Goal: Task Accomplishment & Management: Manage account settings

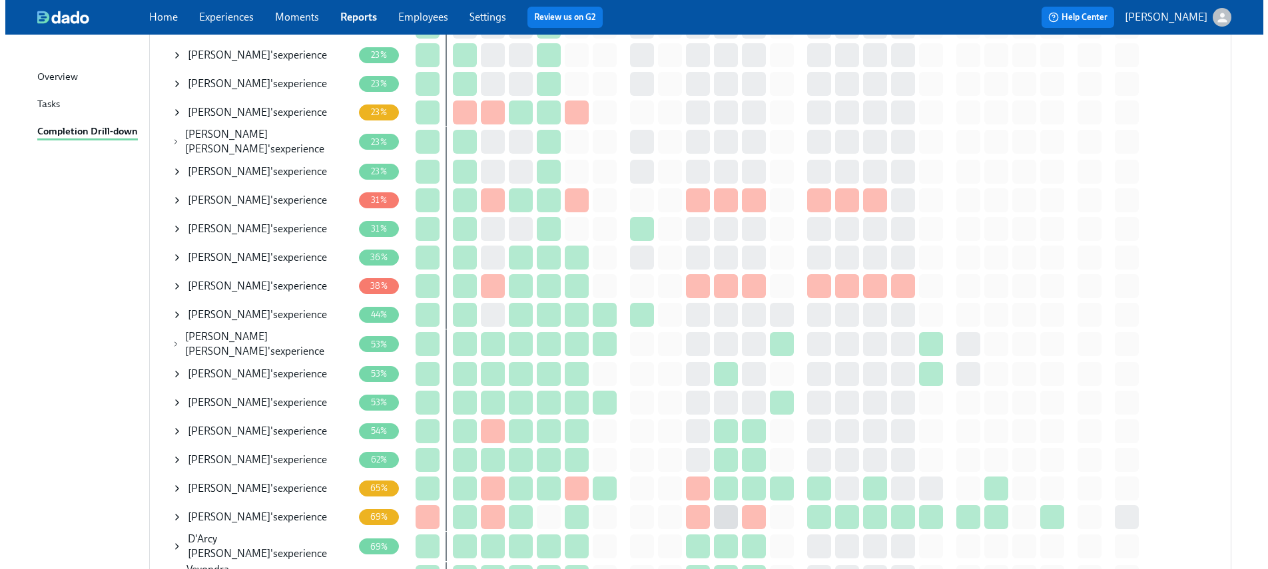
scroll to position [423, 0]
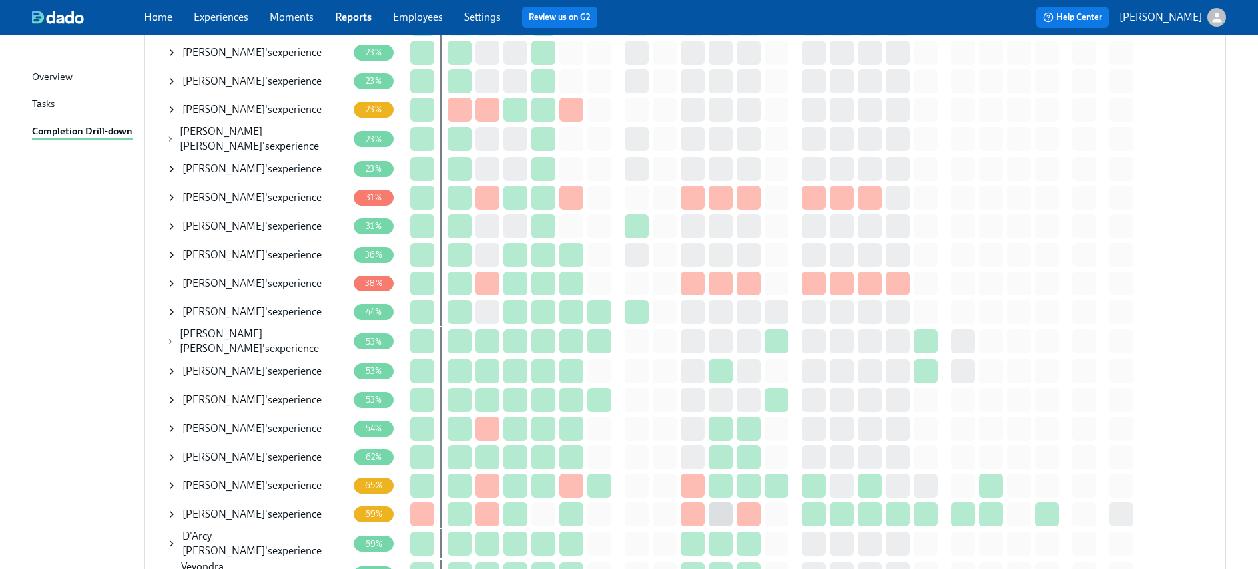
click at [176, 544] on div "D'Arcy Hearn 's experience" at bounding box center [256, 543] width 181 height 29
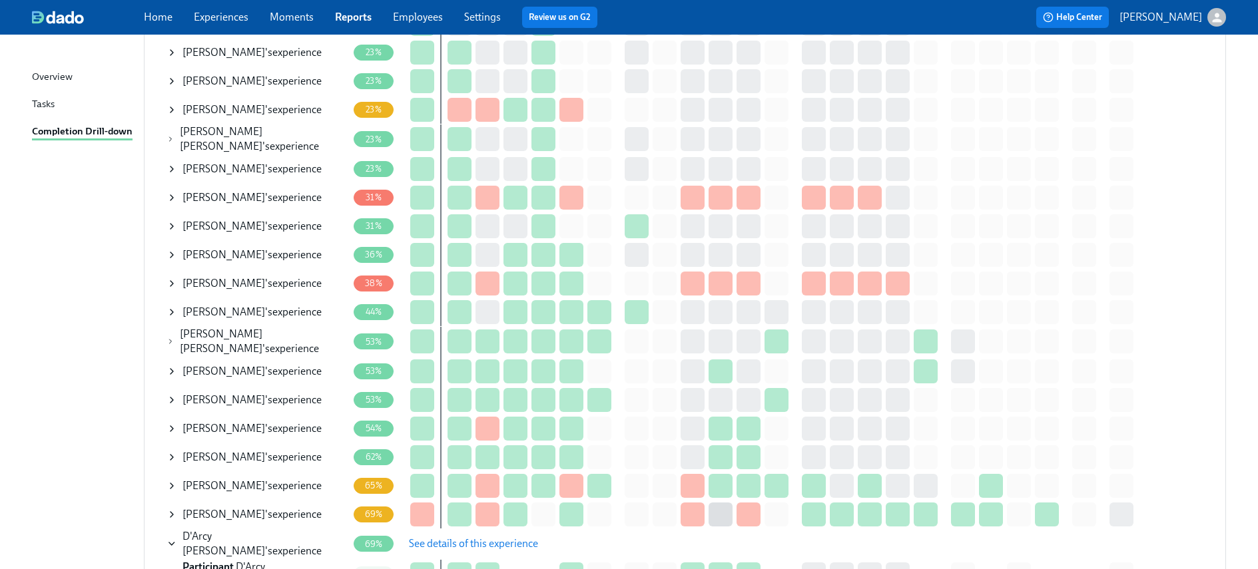
click at [437, 537] on span "See details of this experience" at bounding box center [473, 543] width 129 height 13
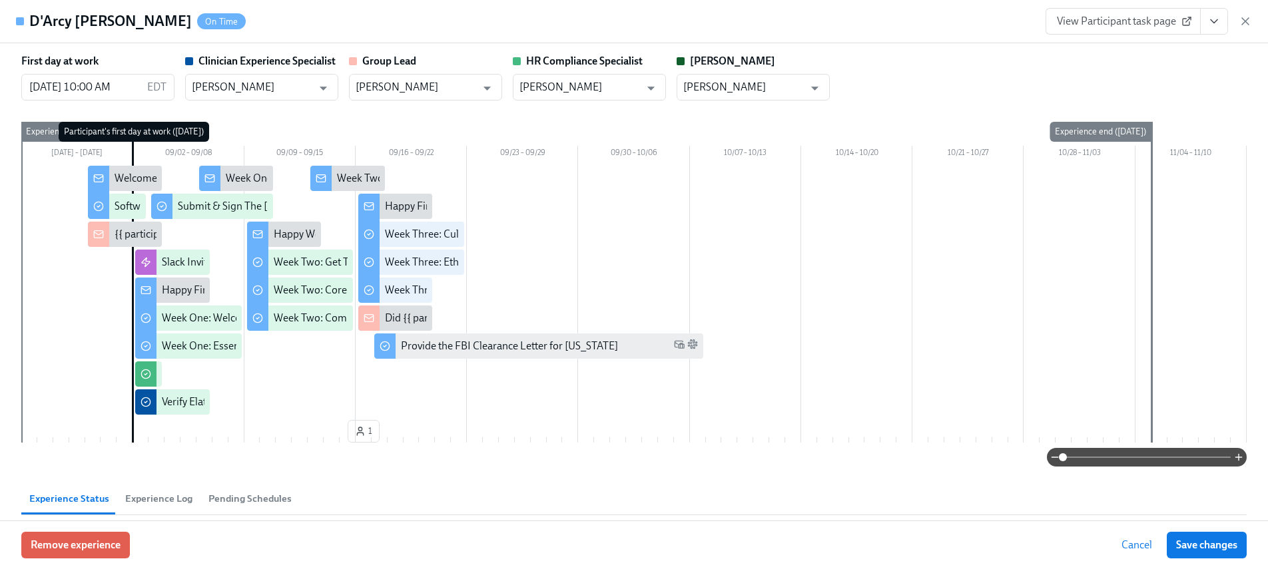
type input "Lara Babalola"
type input "Ashley Stevenson"
type input "[PERSON_NAME]"
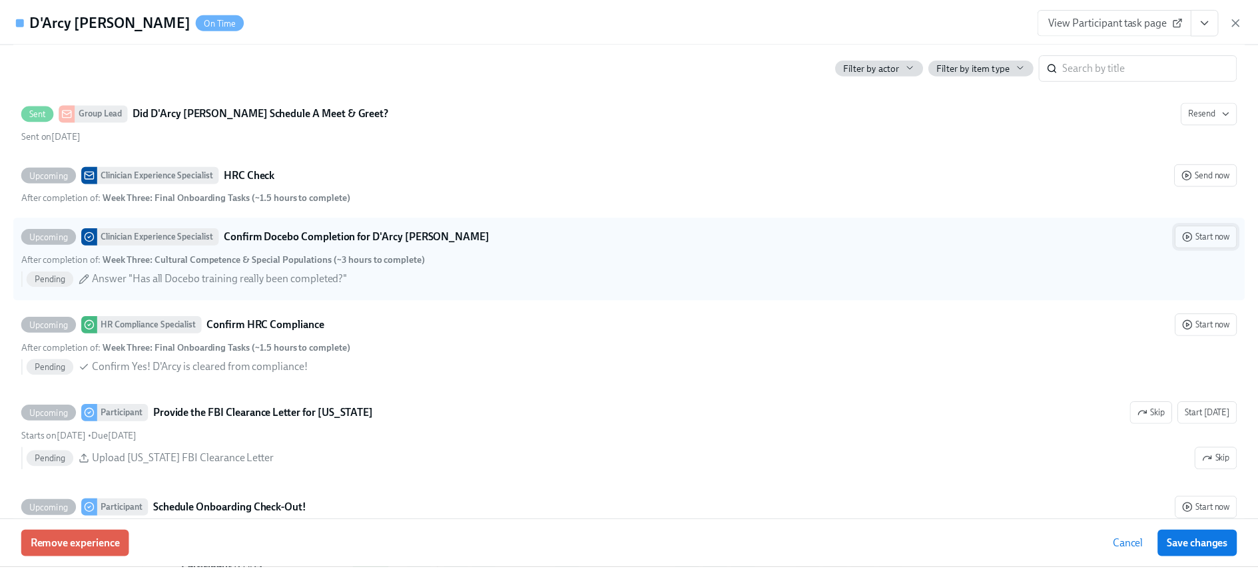
scroll to position [2761, 0]
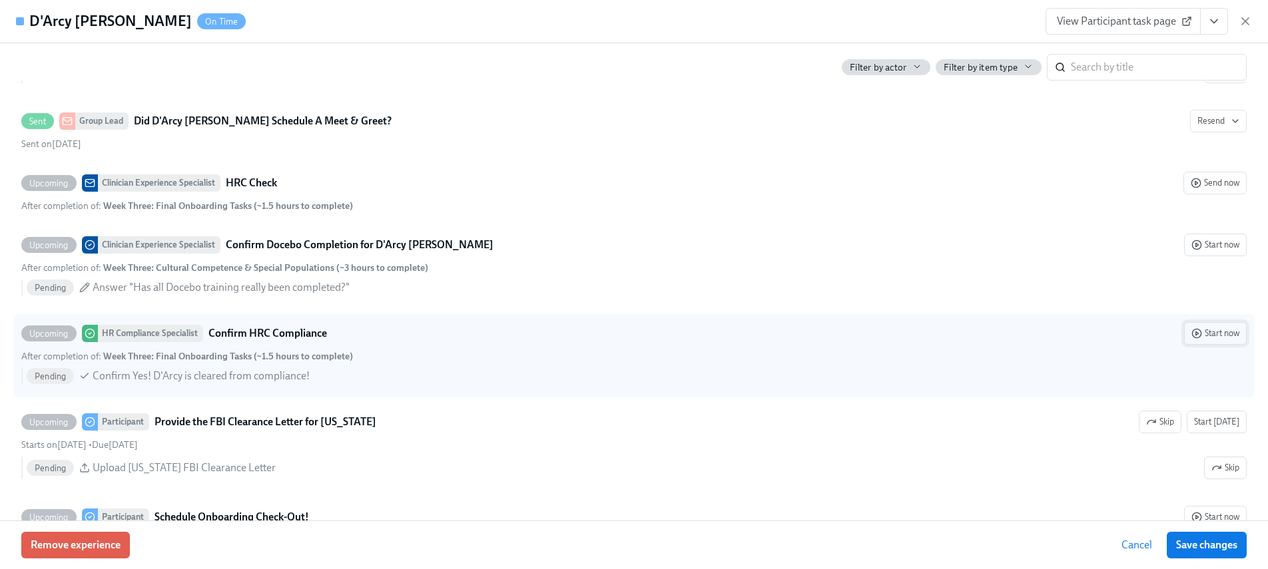
click at [1191, 332] on icon "button" at bounding box center [1196, 333] width 11 height 11
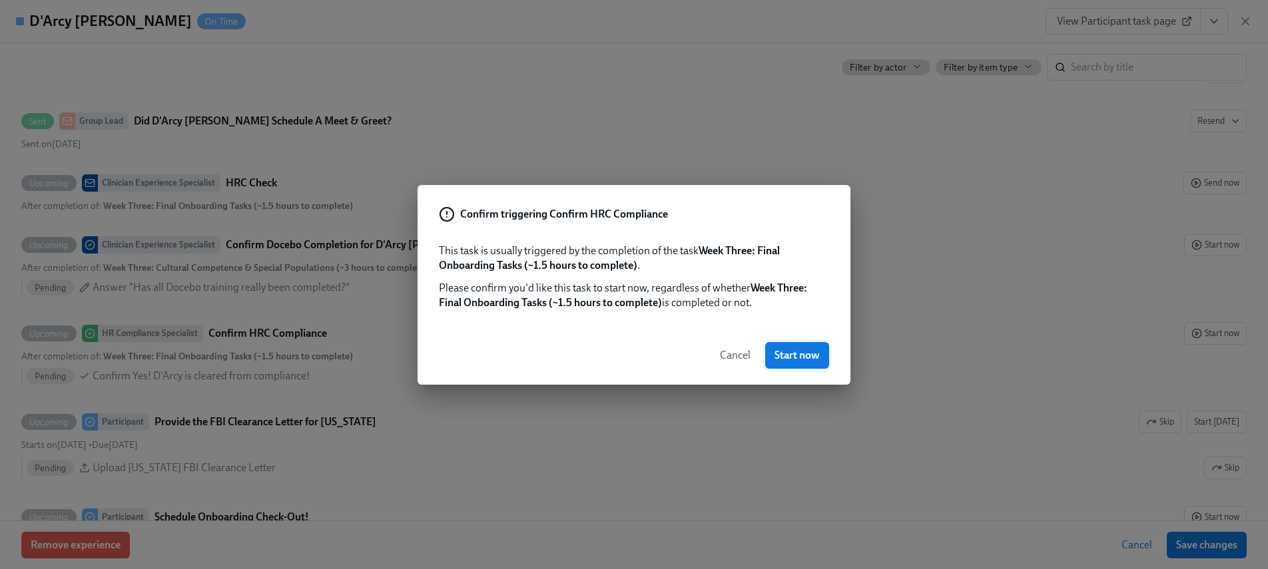
click at [820, 358] on button "Start now" at bounding box center [797, 355] width 64 height 27
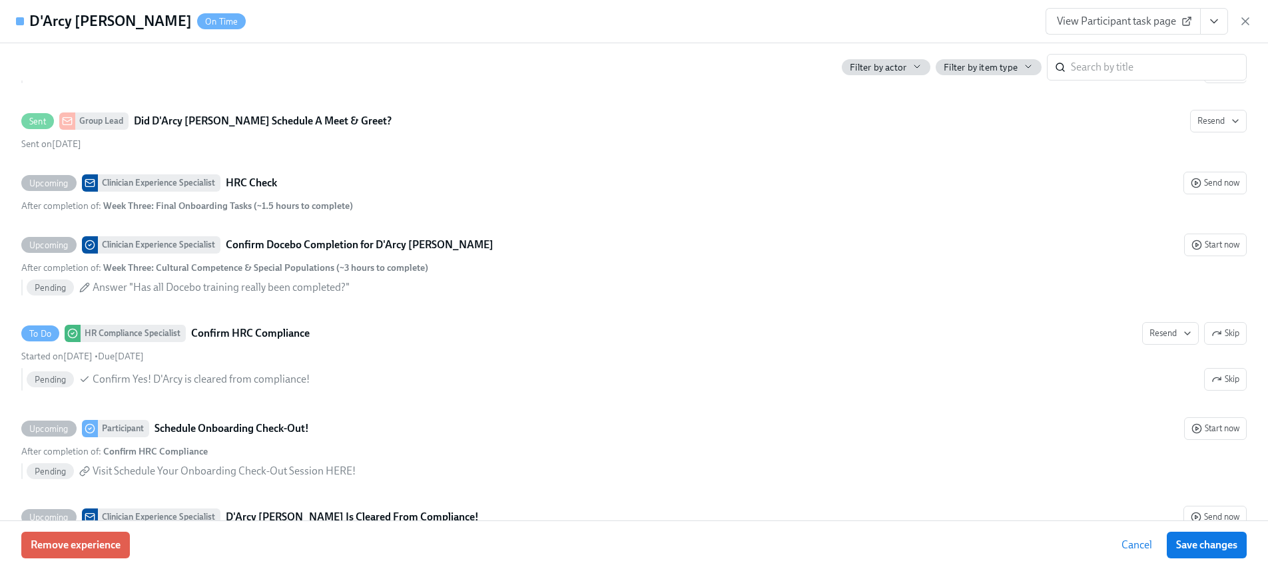
drag, startPoint x: 1220, startPoint y: 23, endPoint x: 1214, endPoint y: 27, distance: 7.6
click at [1220, 23] on button "View task page" at bounding box center [1214, 21] width 28 height 27
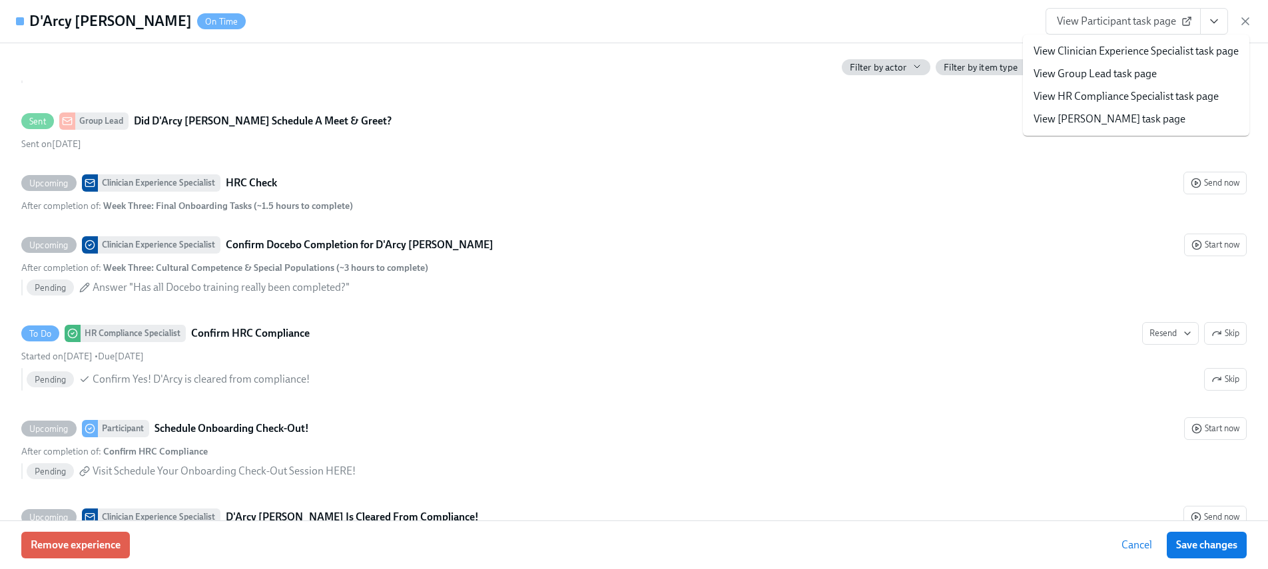
click at [1099, 101] on link "View HR Compliance Specialist task page" at bounding box center [1125, 96] width 185 height 15
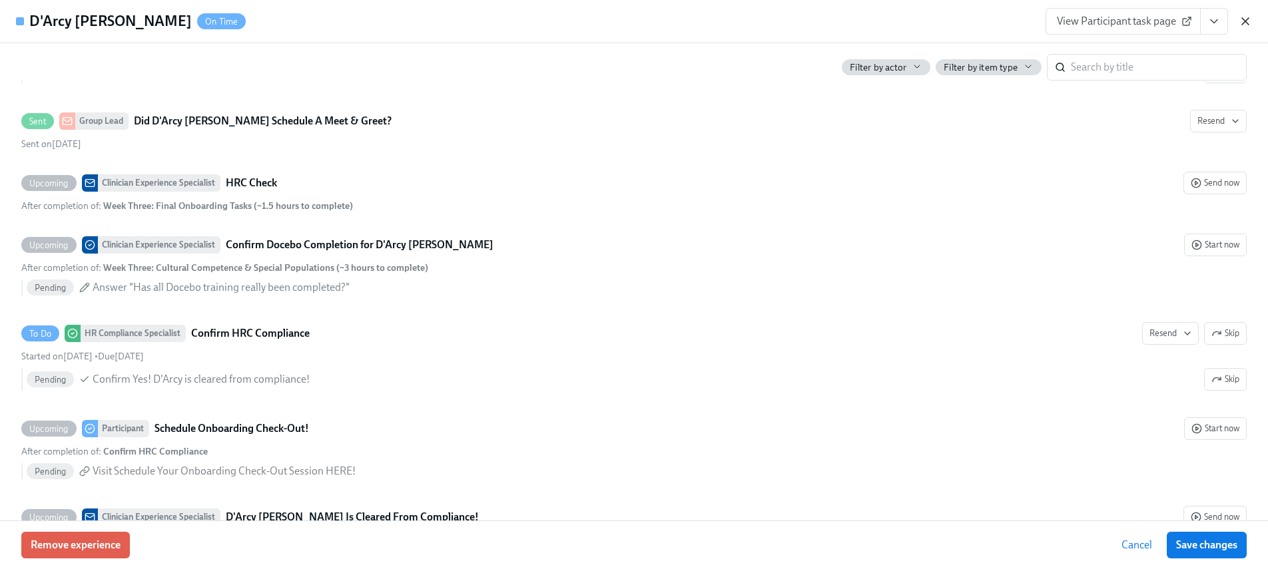
click at [1243, 25] on icon "button" at bounding box center [1244, 21] width 13 height 13
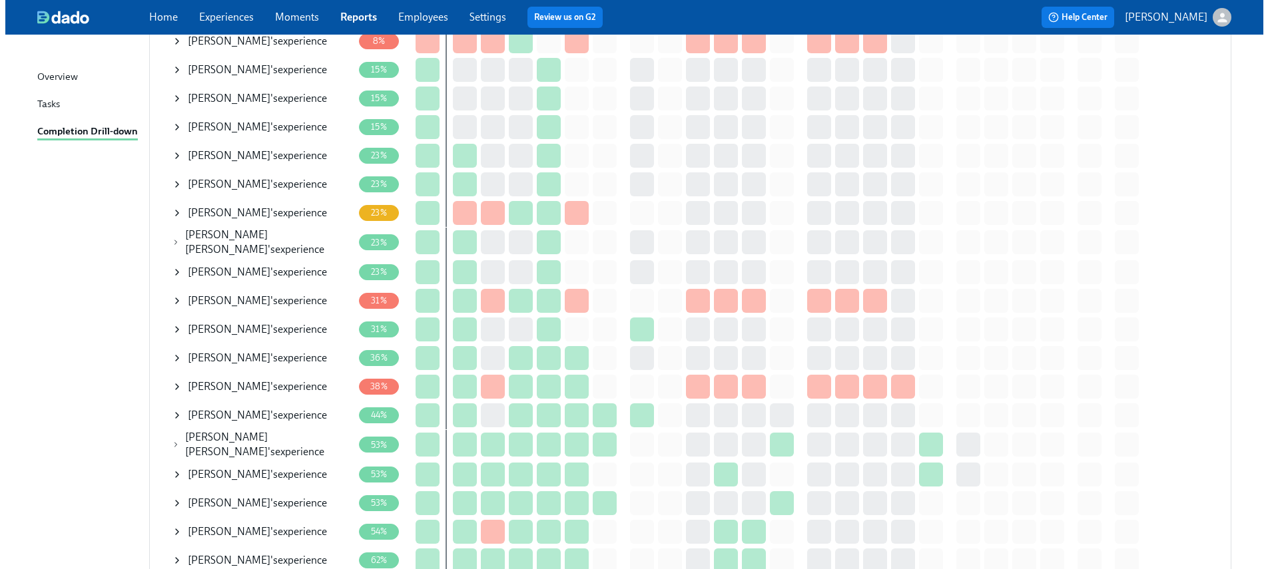
scroll to position [222, 0]
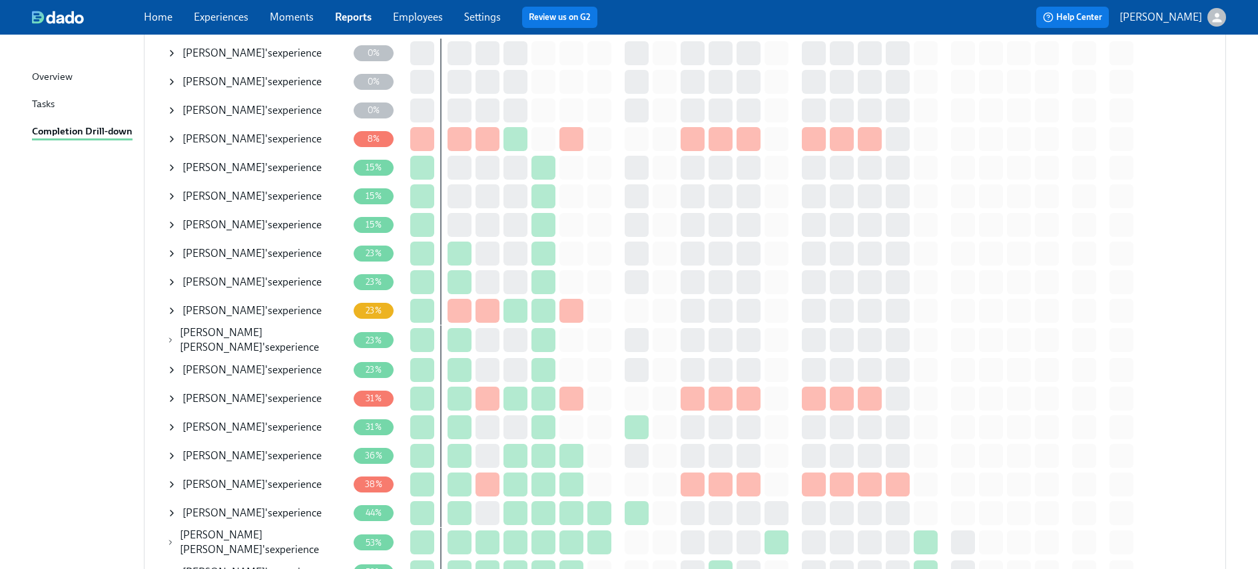
drag, startPoint x: 170, startPoint y: 250, endPoint x: 212, endPoint y: 250, distance: 42.6
click at [170, 250] on icon at bounding box center [171, 253] width 11 height 11
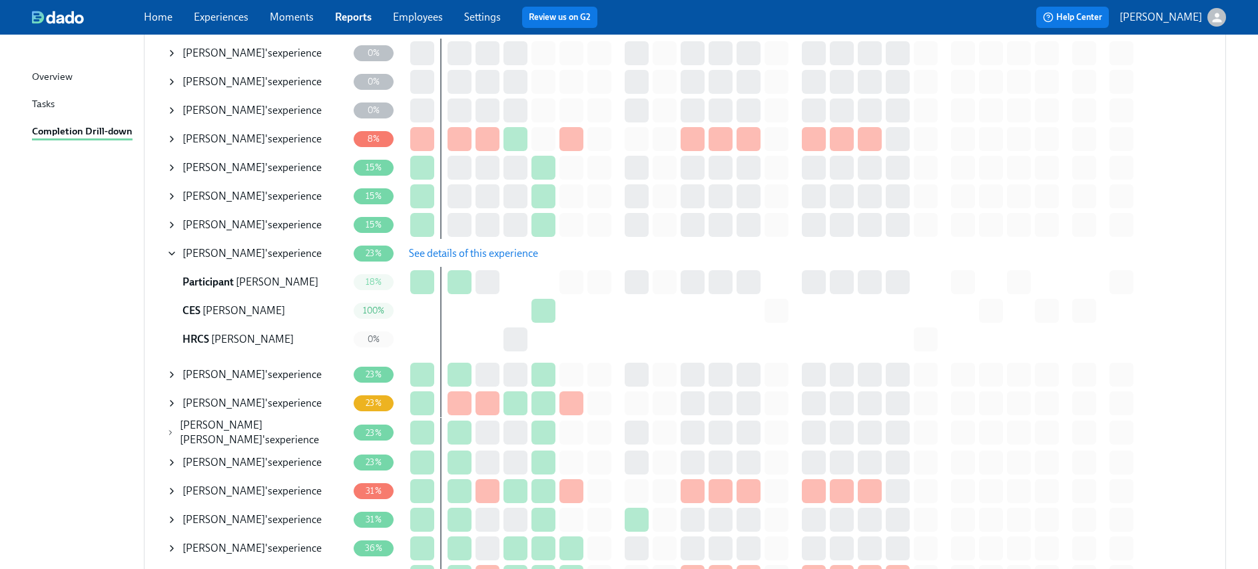
click at [459, 254] on span "See details of this experience" at bounding box center [473, 253] width 129 height 13
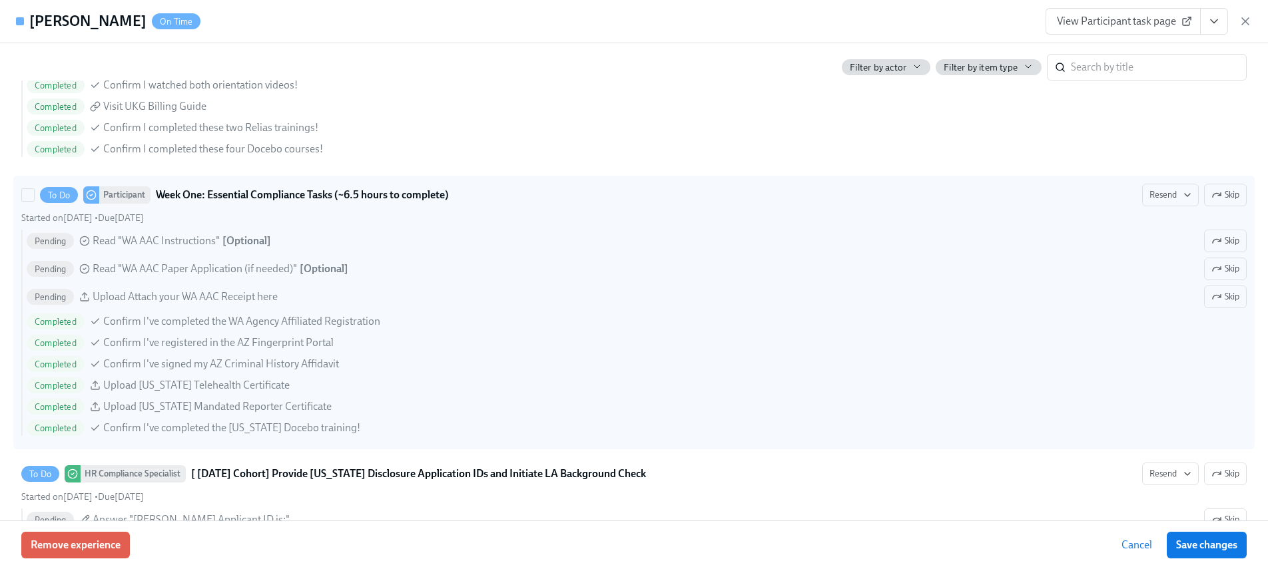
scroll to position [1022, 0]
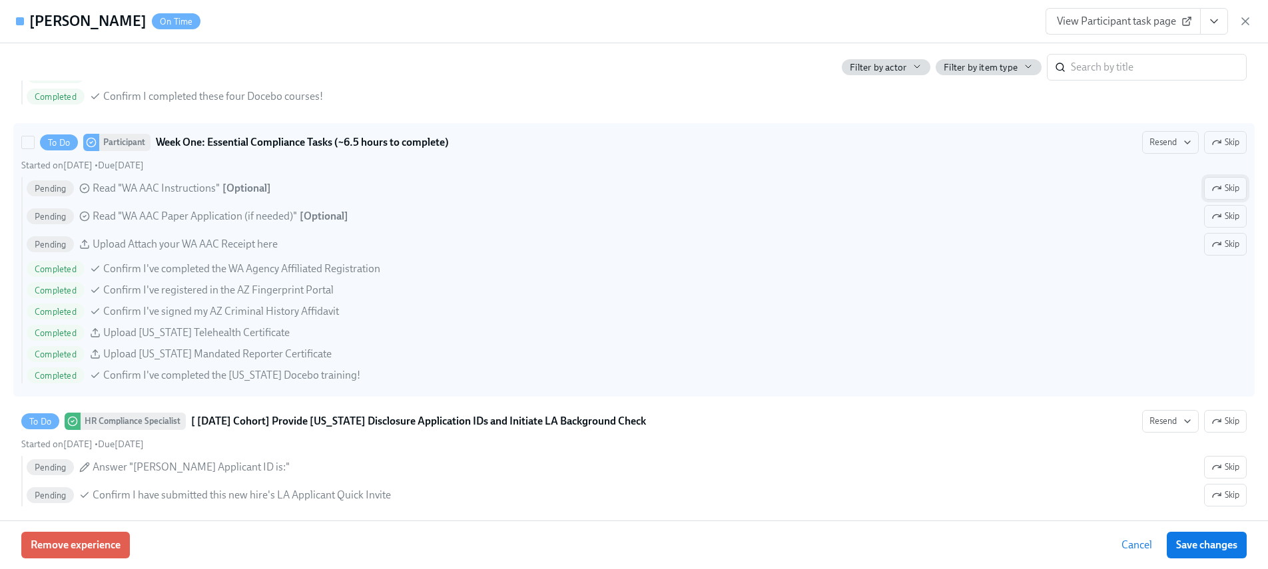
click at [1191, 193] on div "Pending Read "WA AAC Instructions" [ Optional ] Skip" at bounding box center [637, 188] width 1220 height 23
click at [34, 148] on input "To Do Participant Week One: Essential Compliance Tasks (~6.5 hours to complete)…" at bounding box center [28, 142] width 12 height 12
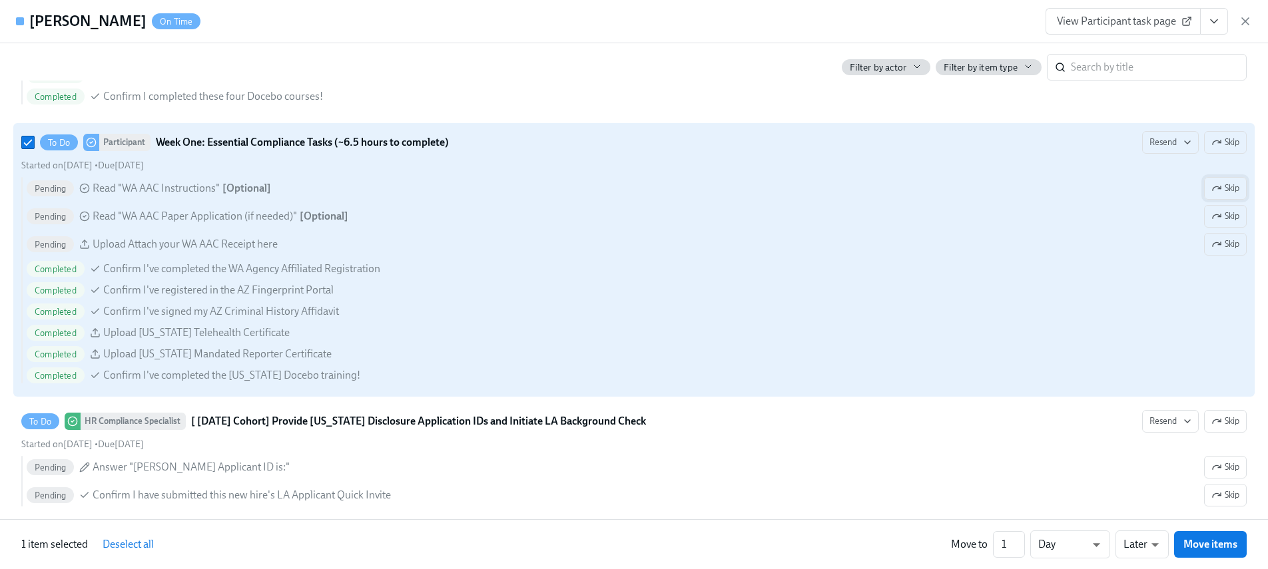
click at [1218, 188] on icon "button" at bounding box center [1219, 187] width 3 height 3
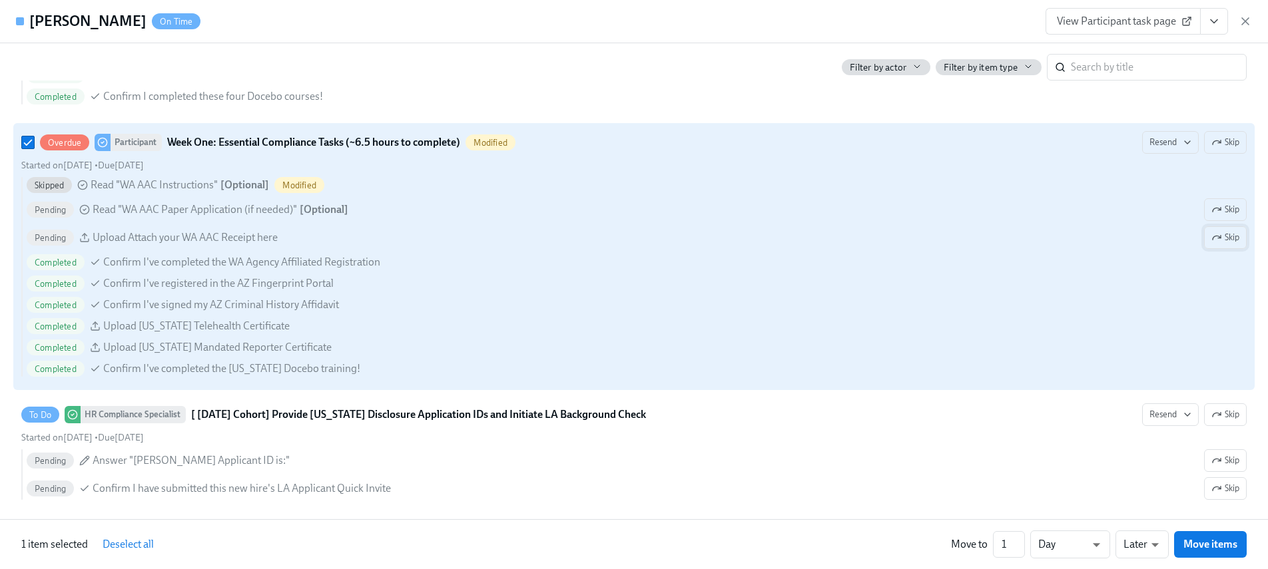
click at [1210, 219] on button "Skip" at bounding box center [1225, 209] width 43 height 23
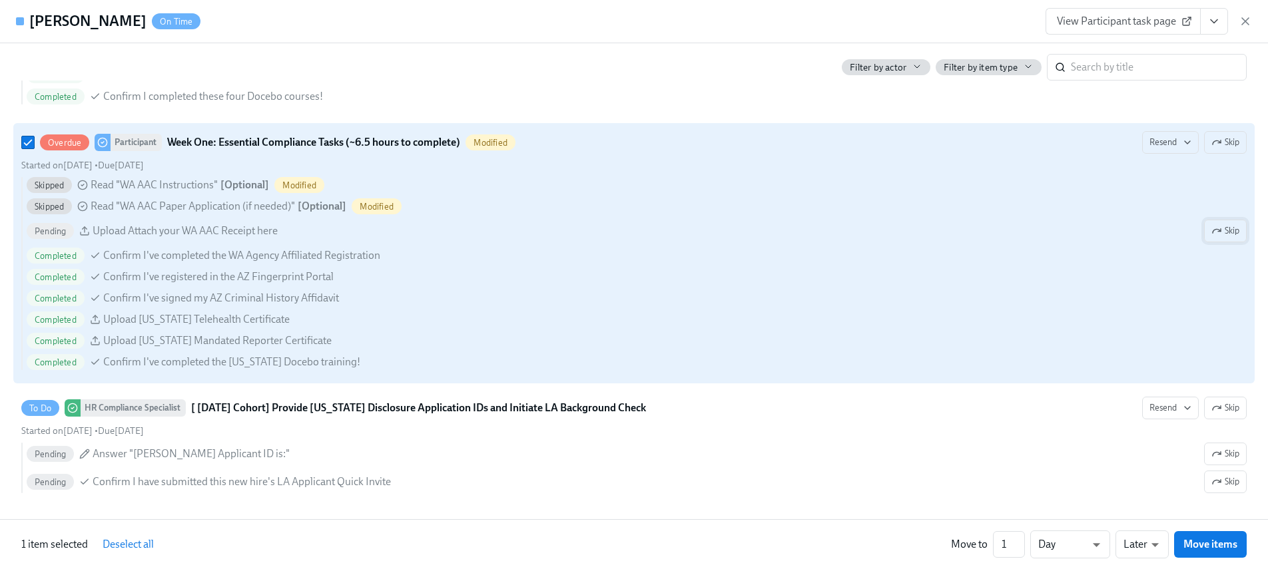
click at [1212, 230] on span "Skip" at bounding box center [1225, 230] width 28 height 13
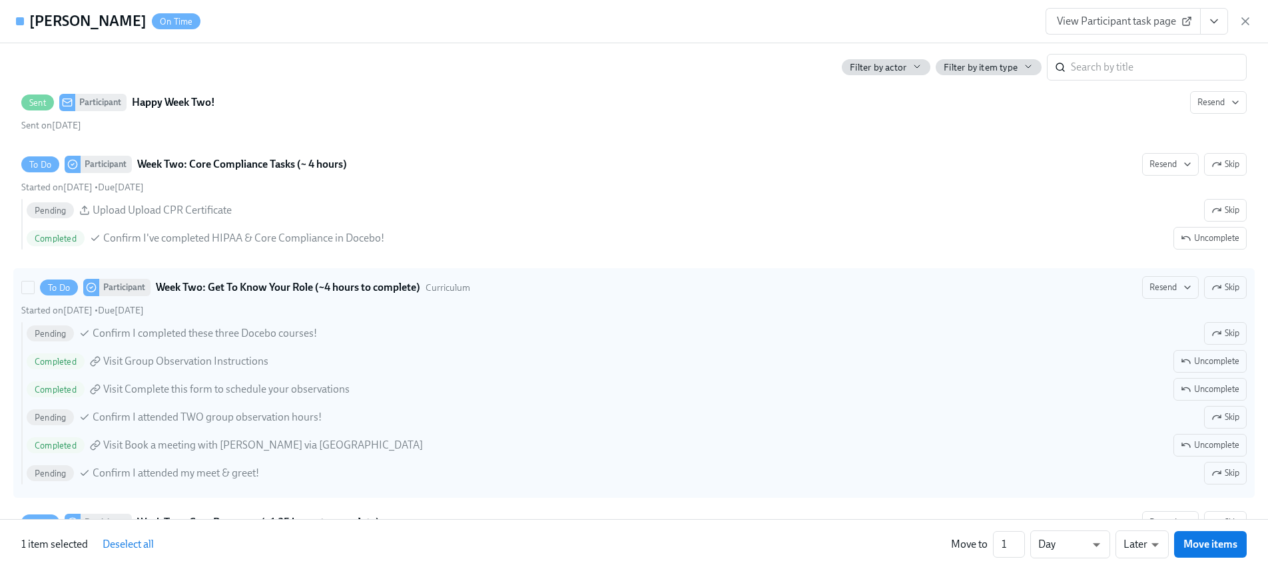
scroll to position [1777, 0]
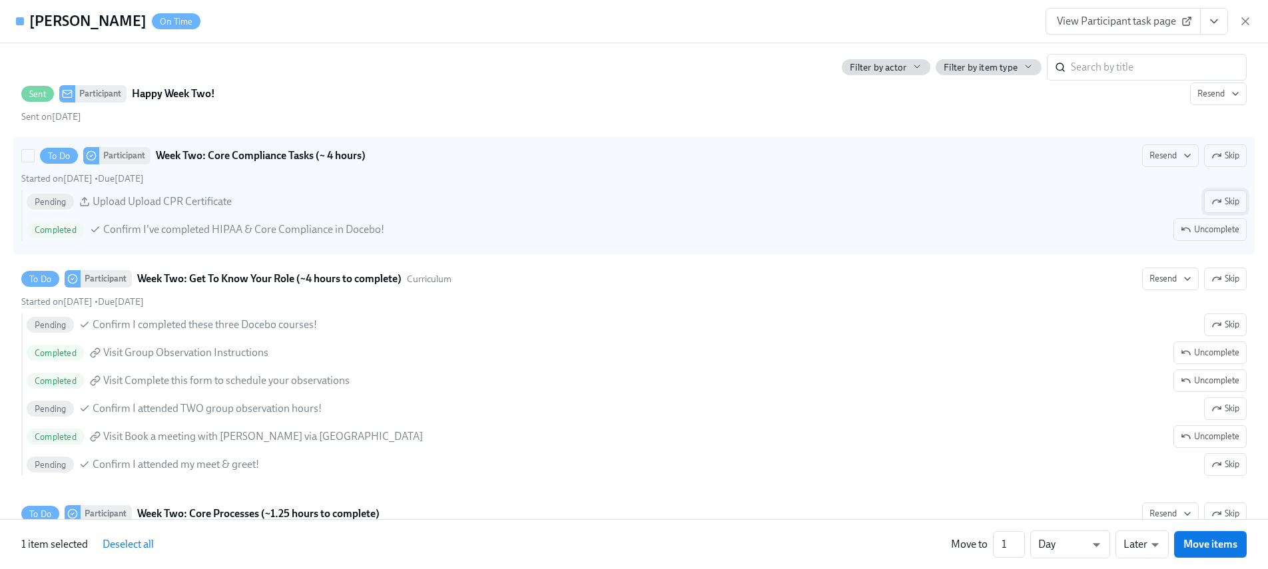
click at [1204, 192] on button "Skip" at bounding box center [1225, 201] width 43 height 23
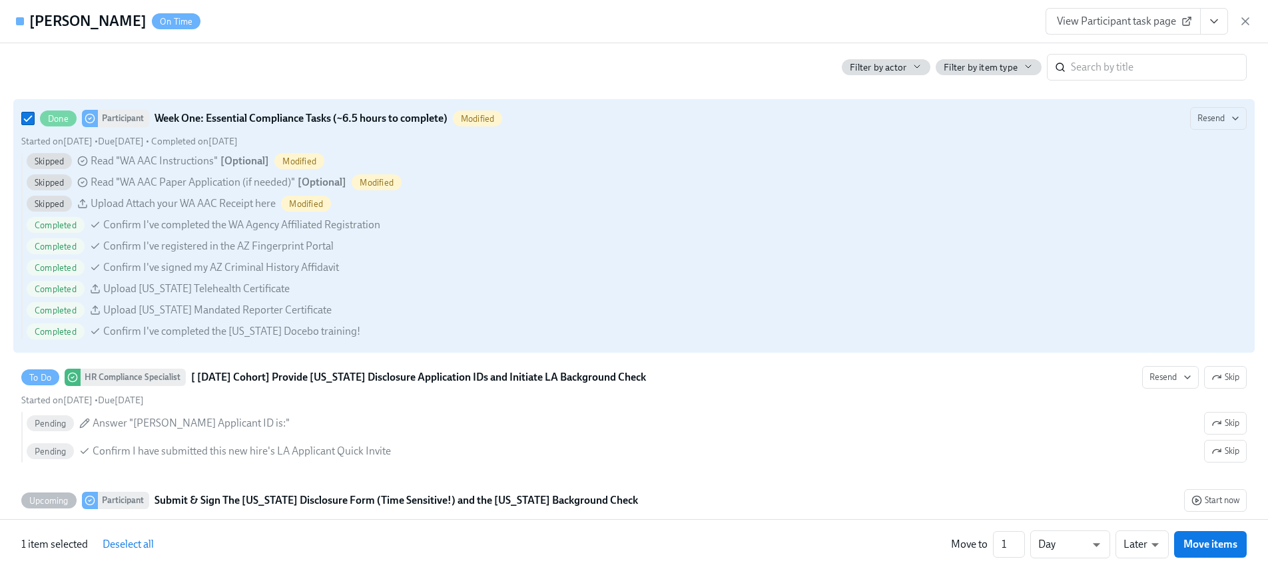
scroll to position [922, 0]
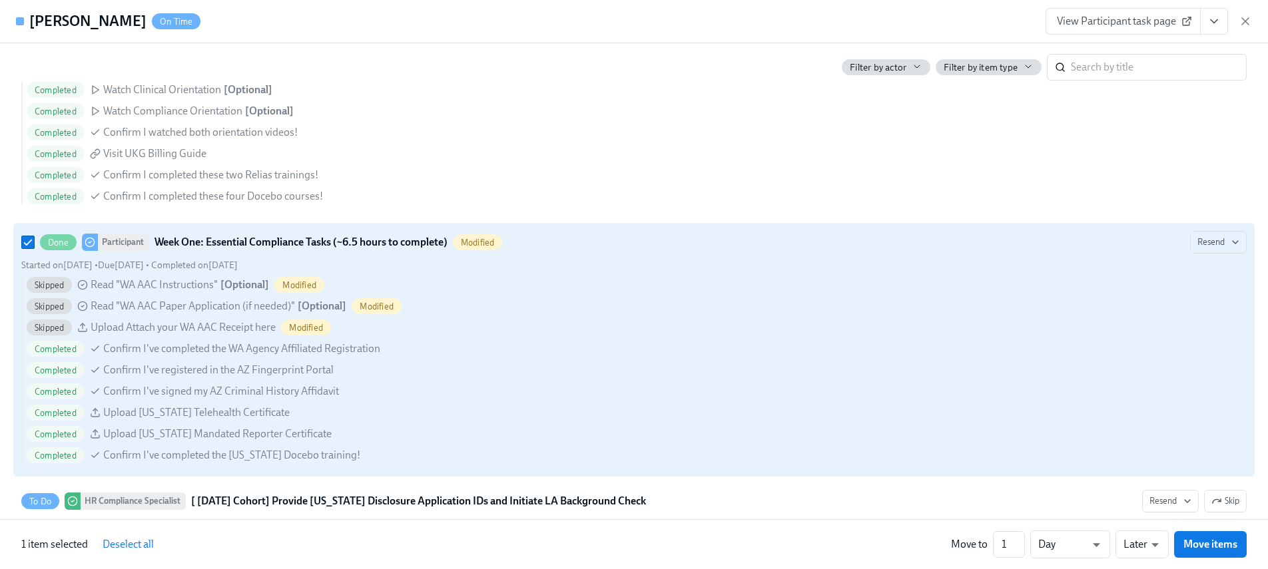
click at [19, 244] on label "Done Participant Week One: Essential Compliance Tasks (~6.5 hours to complete) …" at bounding box center [633, 350] width 1241 height 254
click at [22, 244] on input "Done Participant Week One: Essential Compliance Tasks (~6.5 hours to complete) …" at bounding box center [28, 242] width 12 height 12
checkbox input "false"
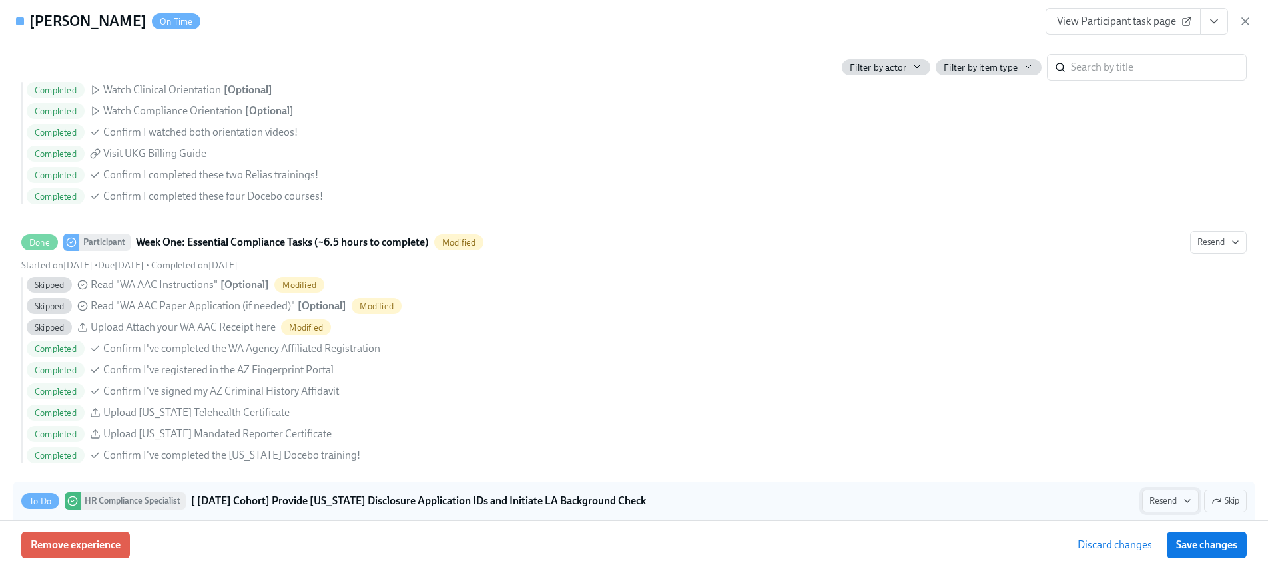
click at [1176, 546] on span "Save changes" at bounding box center [1206, 545] width 61 height 13
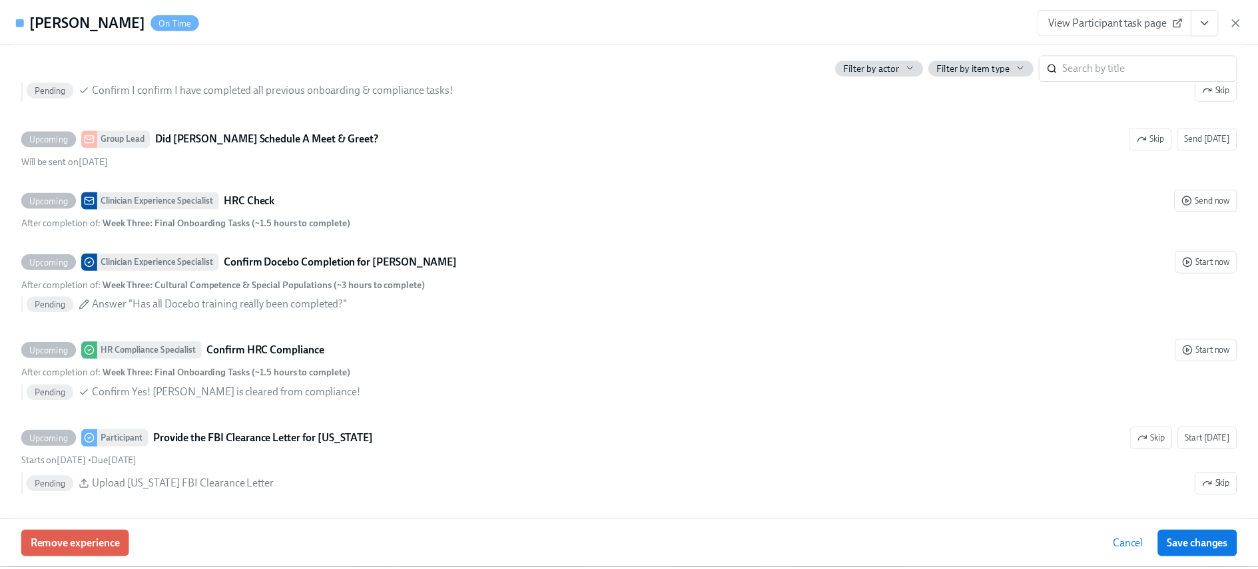
scroll to position [2923, 0]
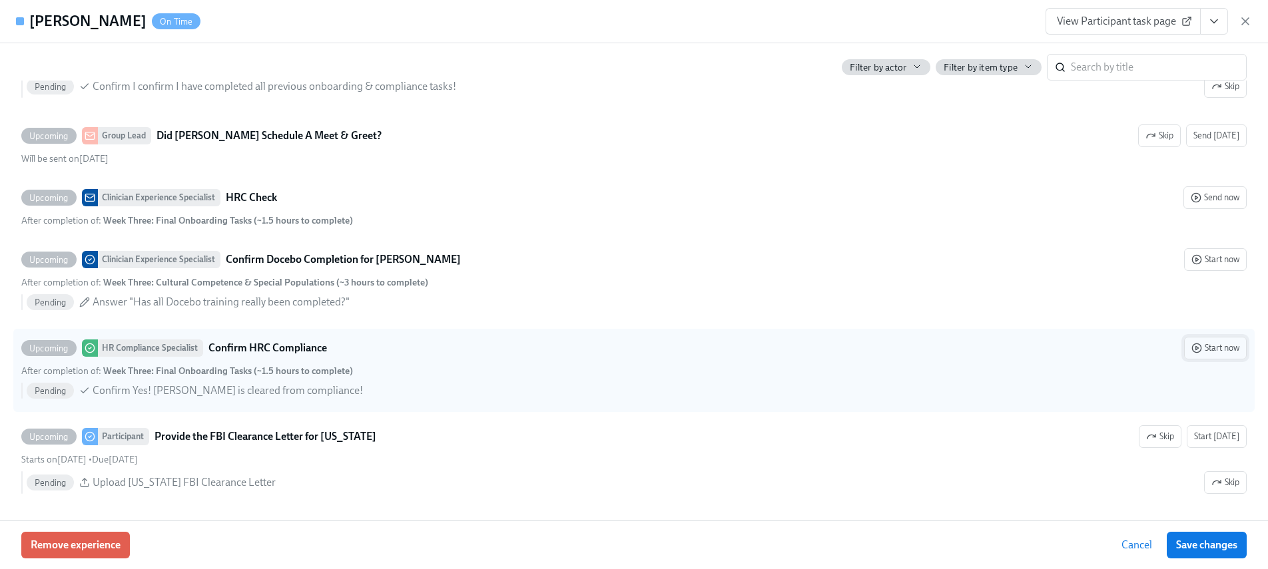
click at [1199, 350] on span "Start now" at bounding box center [1215, 348] width 48 height 13
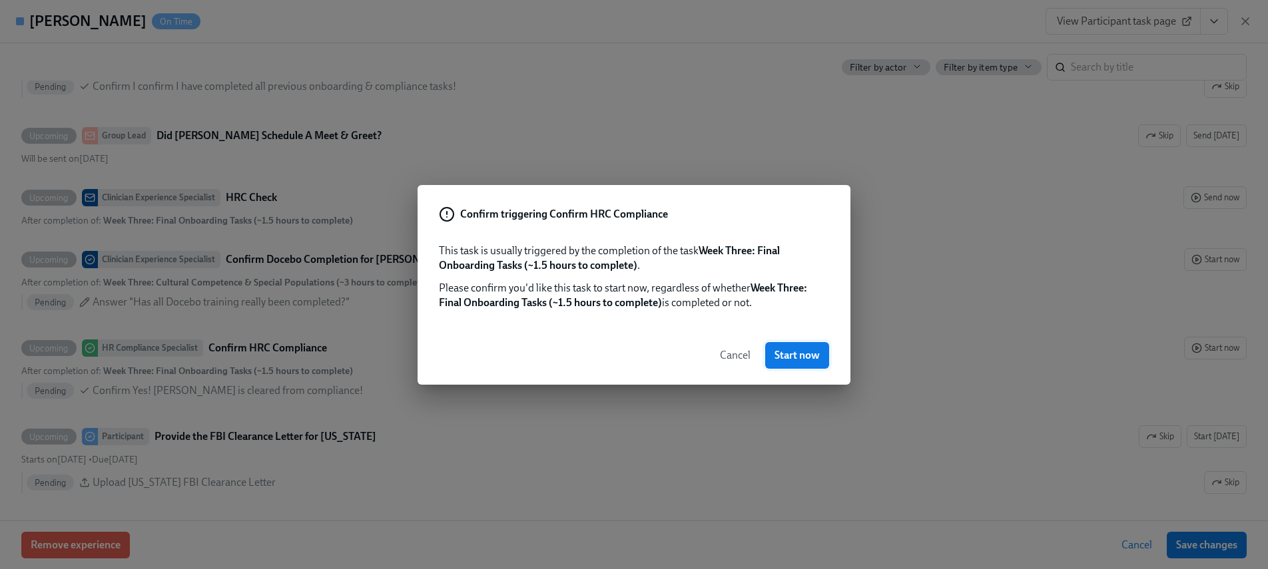
click at [786, 358] on span "Start now" at bounding box center [796, 355] width 45 height 13
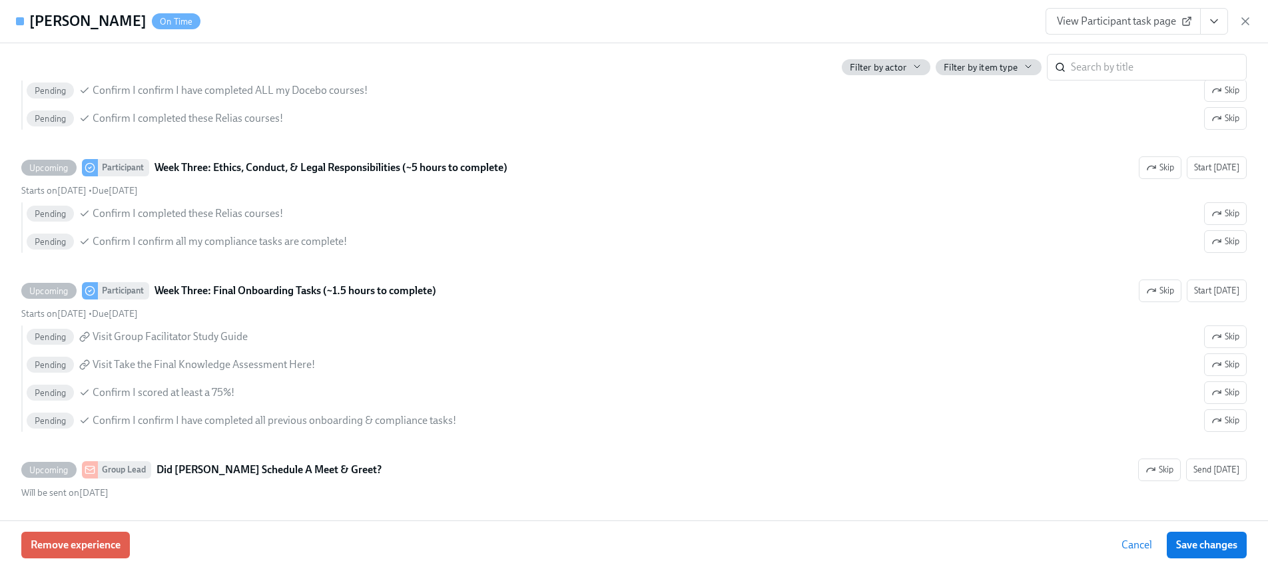
click at [1212, 22] on icon "View task page" at bounding box center [1213, 21] width 7 height 3
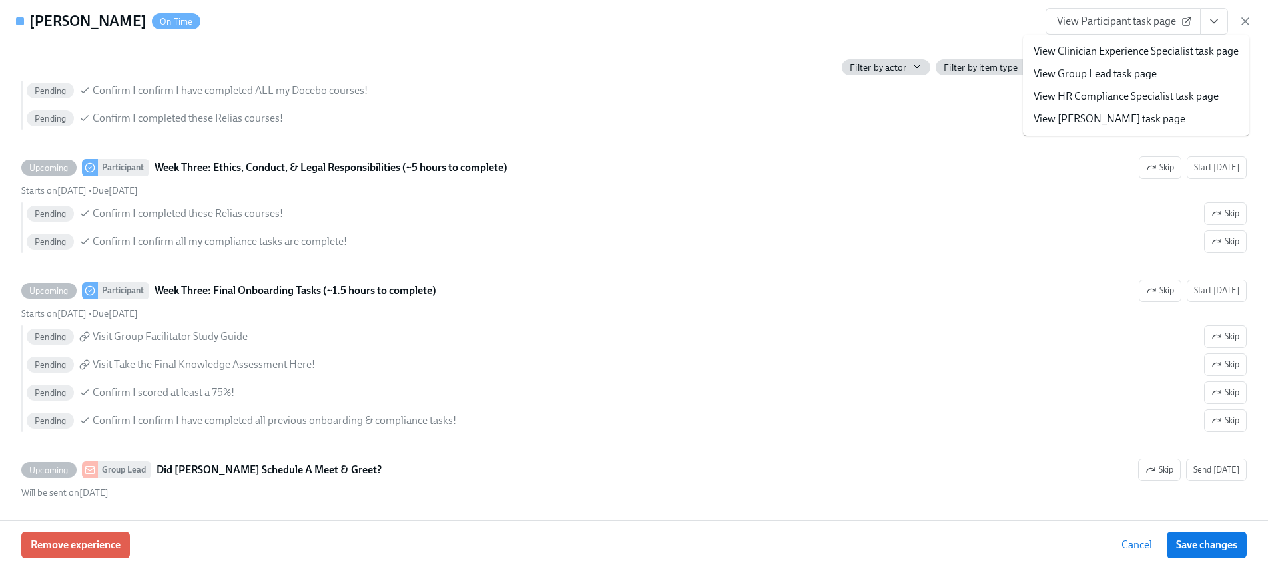
click at [1095, 101] on link "View HR Compliance Specialist task page" at bounding box center [1125, 96] width 185 height 15
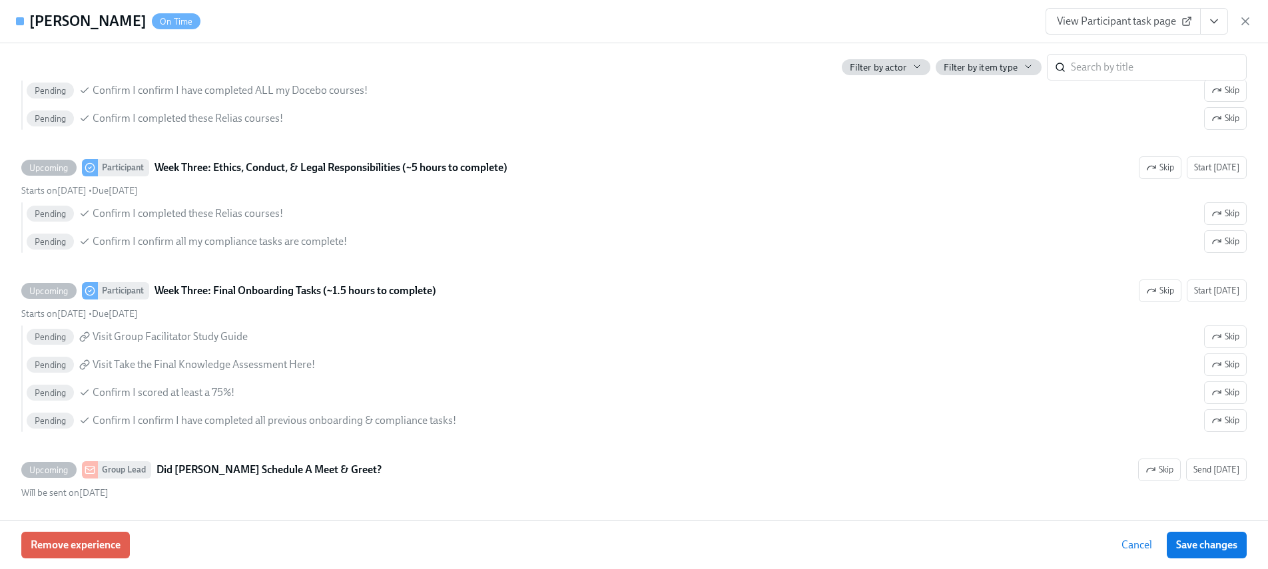
click at [1246, 18] on icon "button" at bounding box center [1244, 21] width 13 height 13
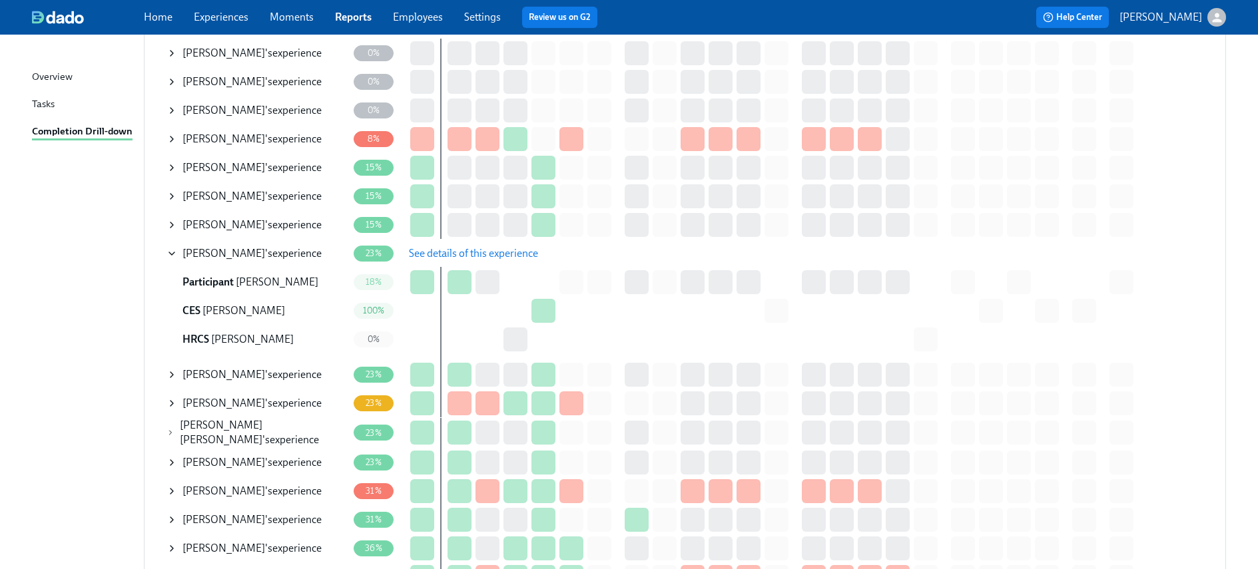
click at [170, 252] on icon at bounding box center [171, 253] width 11 height 11
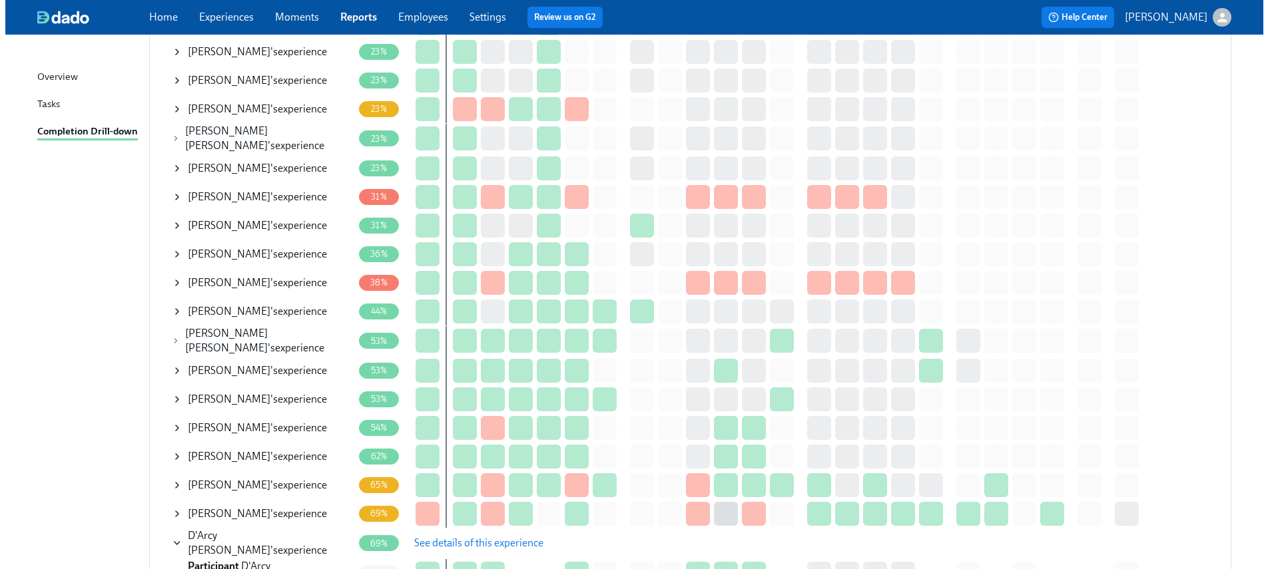
scroll to position [495, 0]
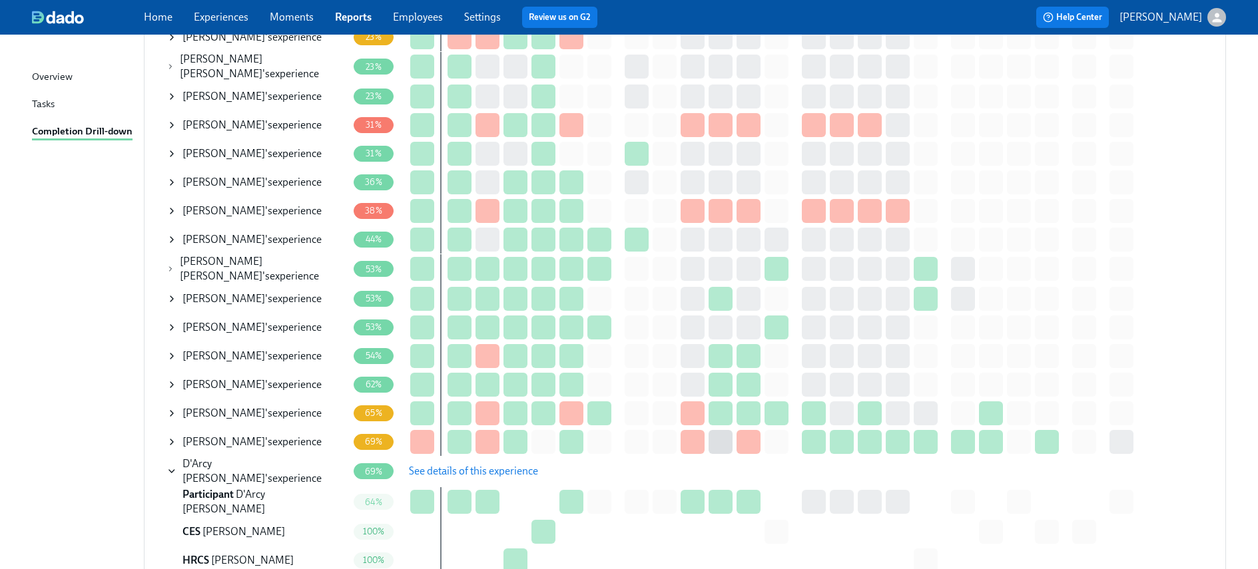
click at [170, 382] on icon at bounding box center [171, 384] width 3 height 5
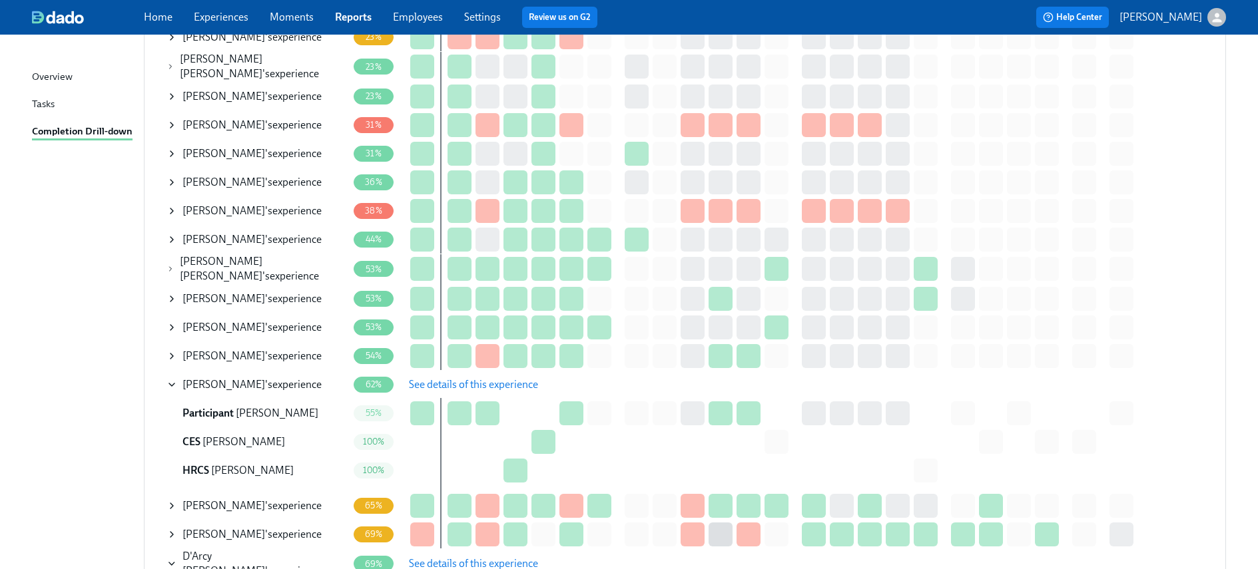
click at [453, 378] on span "See details of this experience" at bounding box center [473, 384] width 129 height 13
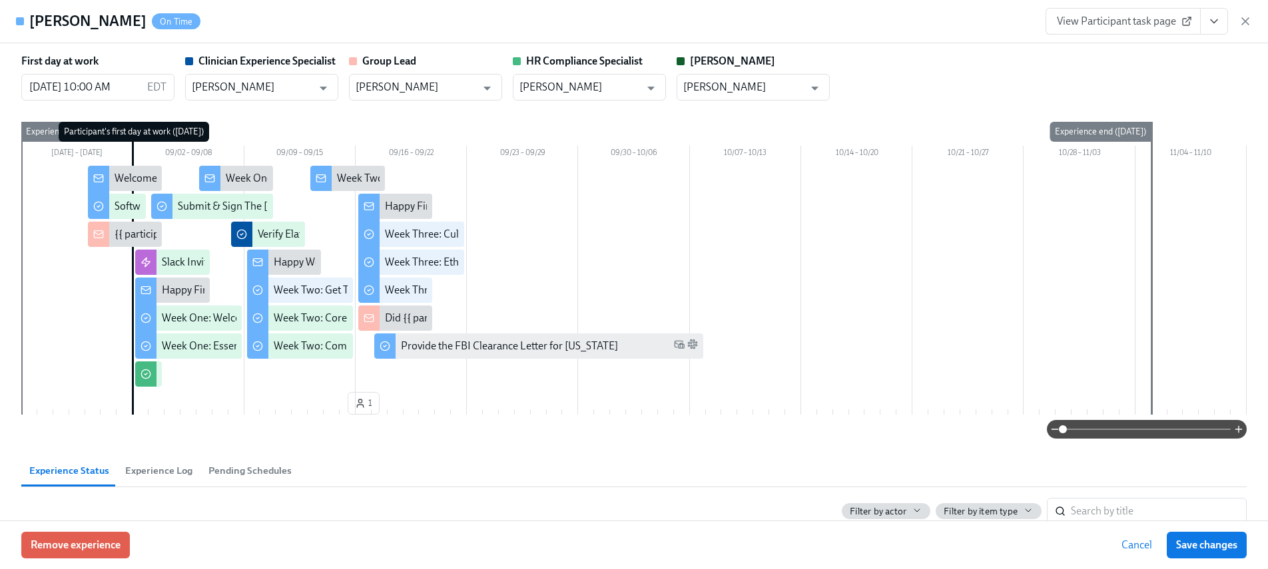
click at [1217, 21] on icon "View task page" at bounding box center [1213, 21] width 13 height 13
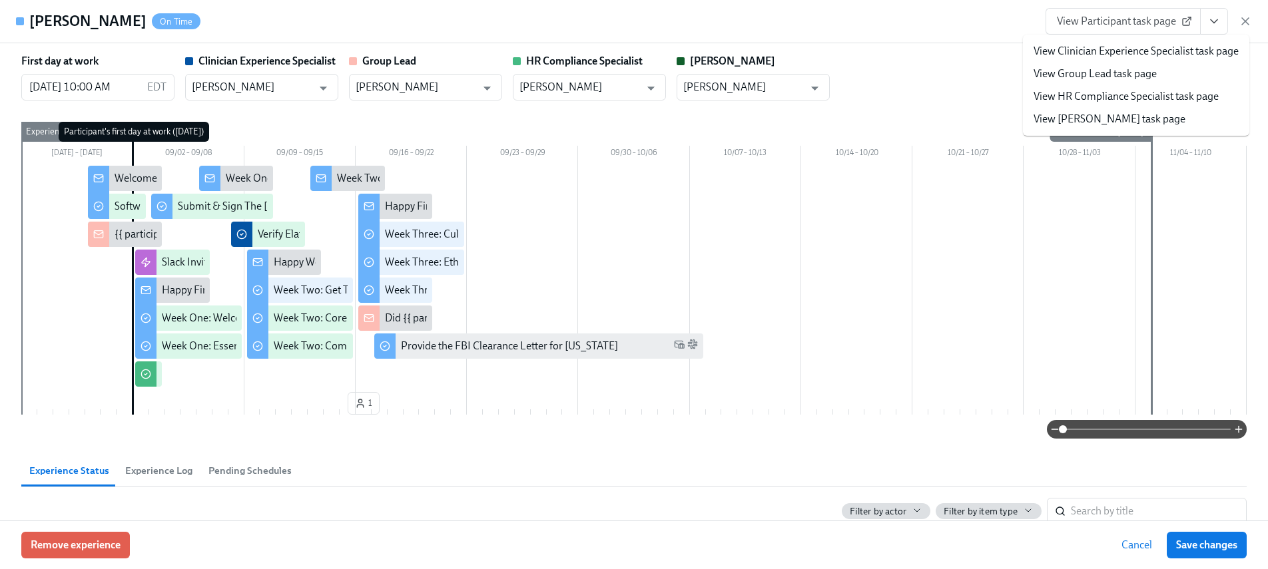
click at [1116, 93] on link "View HR Compliance Specialist task page" at bounding box center [1125, 96] width 185 height 15
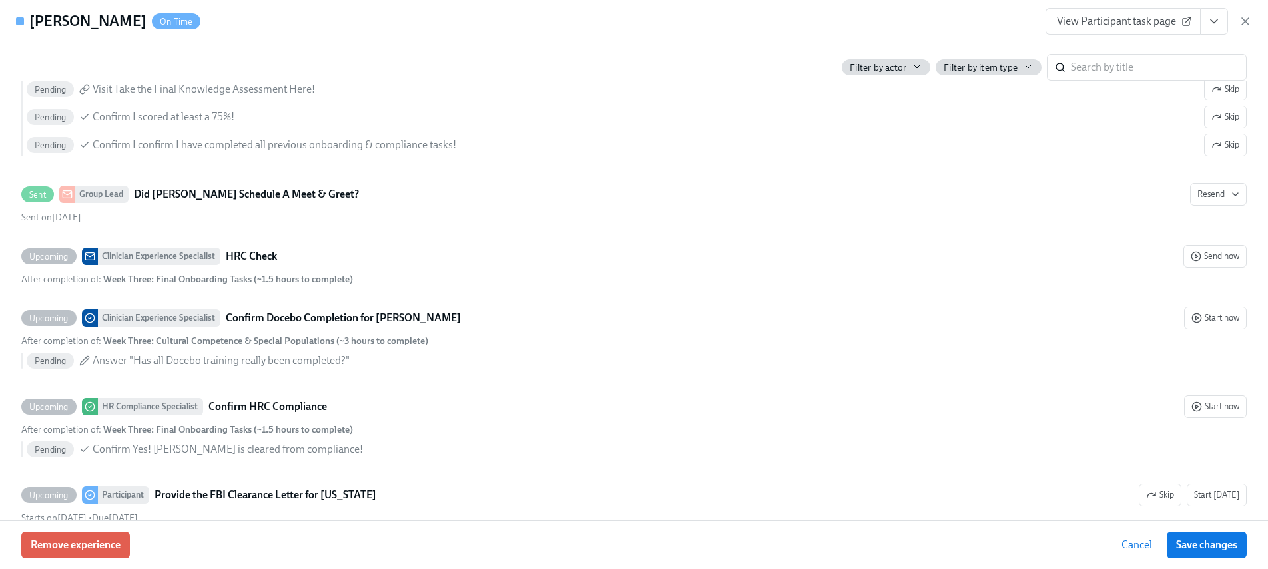
scroll to position [2874, 0]
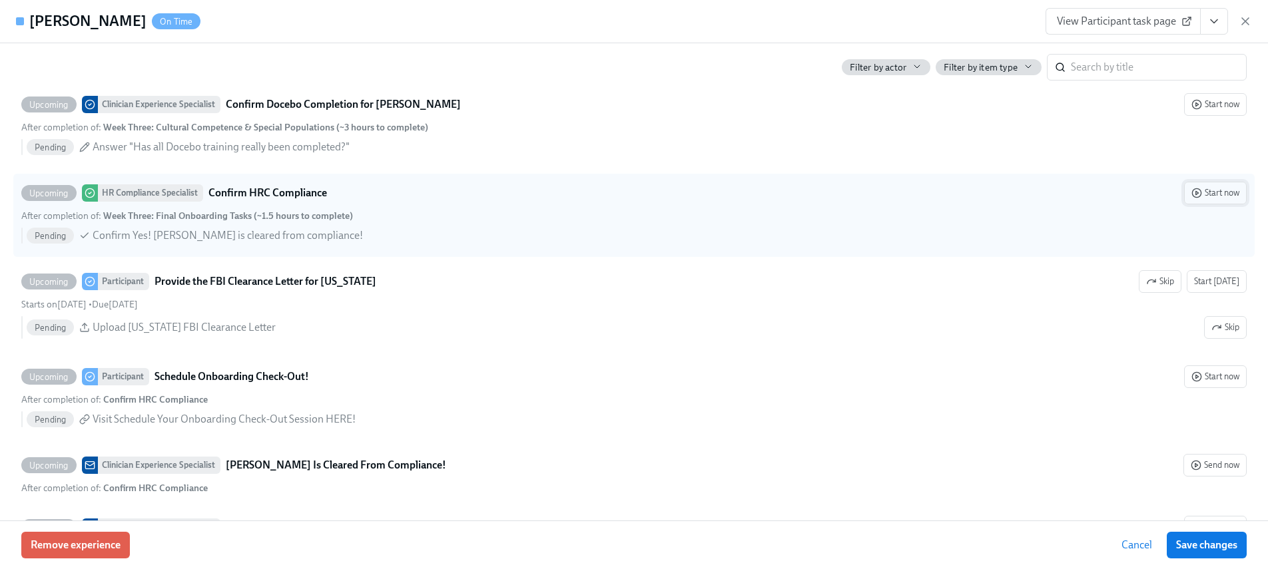
click at [1216, 190] on span "Start now" at bounding box center [1215, 192] width 48 height 13
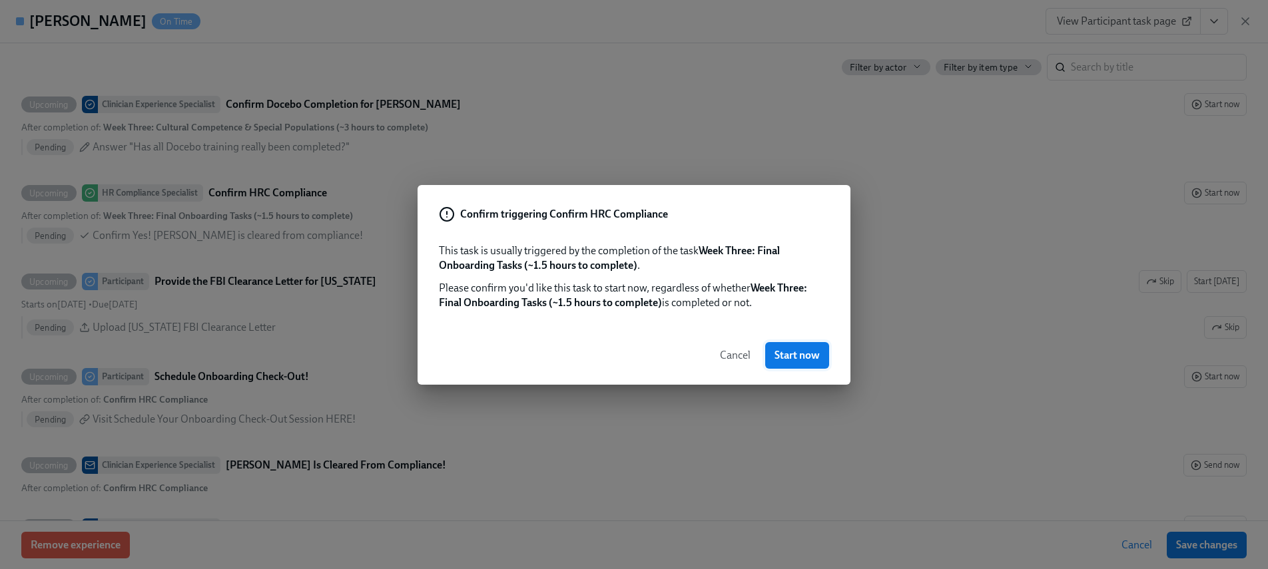
click at [790, 353] on span "Start now" at bounding box center [796, 355] width 45 height 13
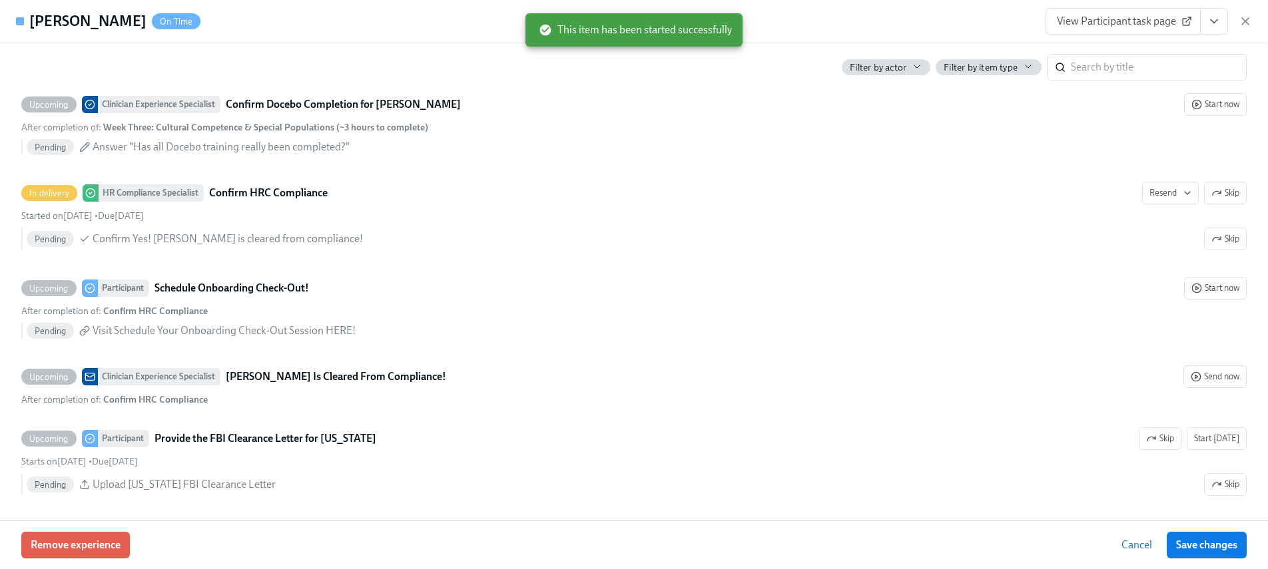
click at [1220, 19] on button "View task page" at bounding box center [1214, 21] width 28 height 27
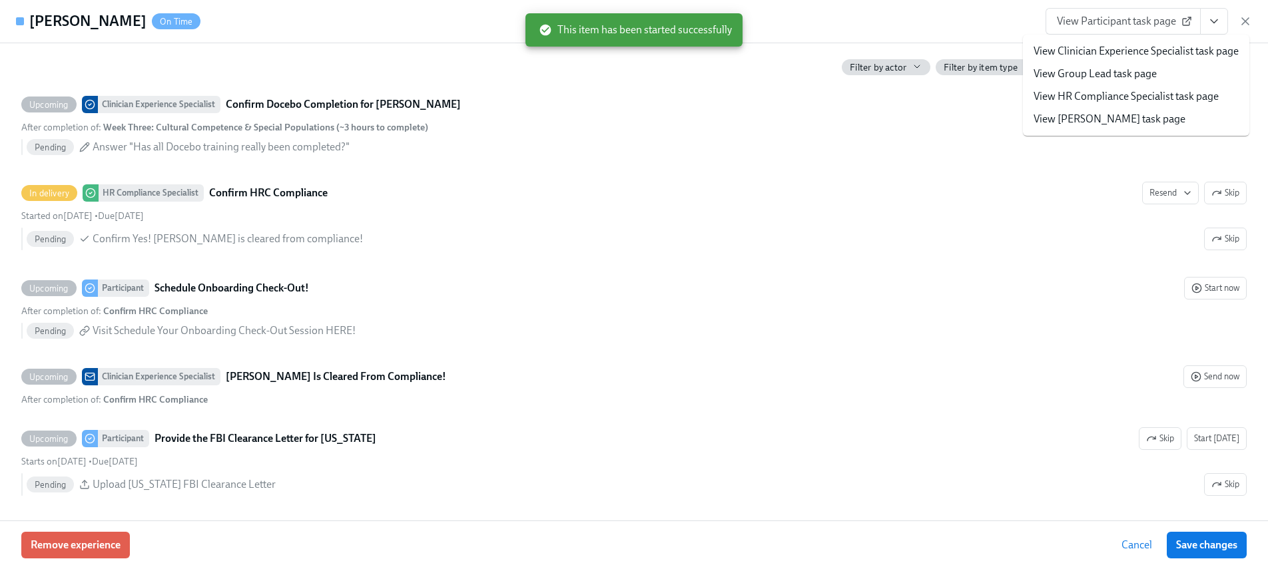
click at [1123, 96] on link "View HR Compliance Specialist task page" at bounding box center [1125, 96] width 185 height 15
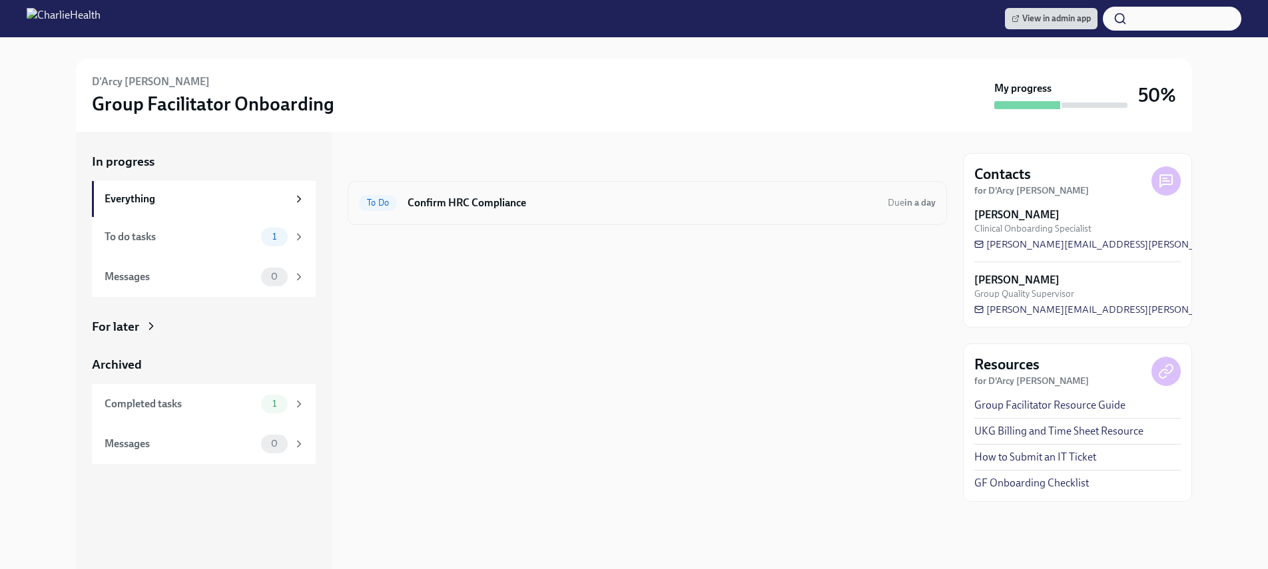
click at [490, 201] on h6 "Confirm HRC Compliance" at bounding box center [641, 203] width 469 height 15
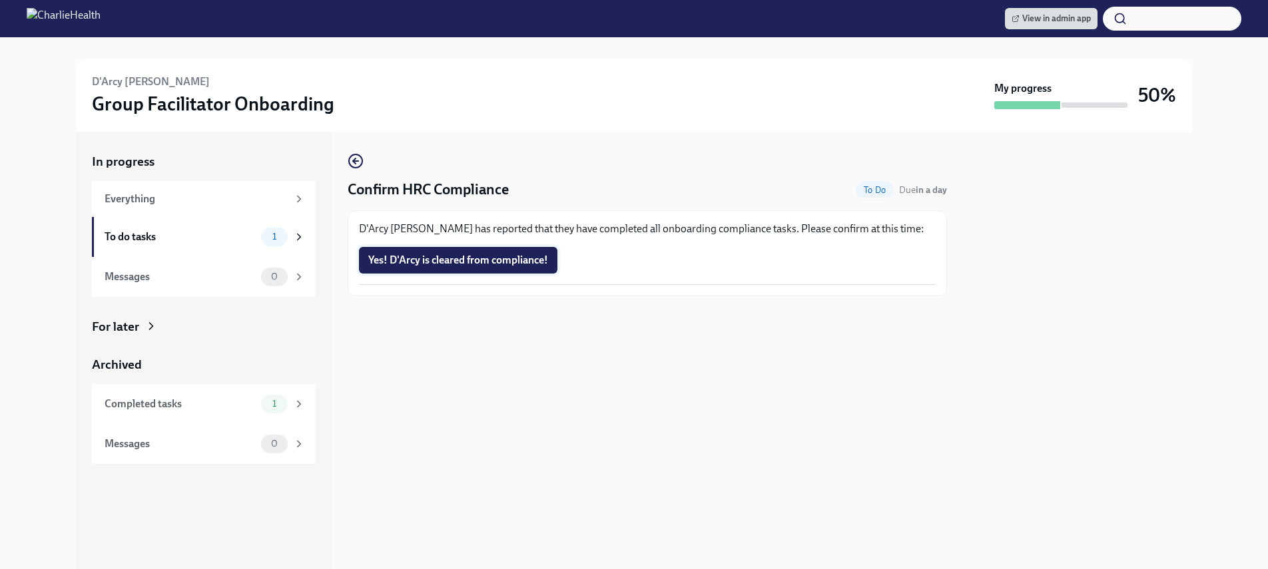
click at [441, 248] on button "Yes! D'Arcy is cleared from compliance!" at bounding box center [458, 260] width 198 height 27
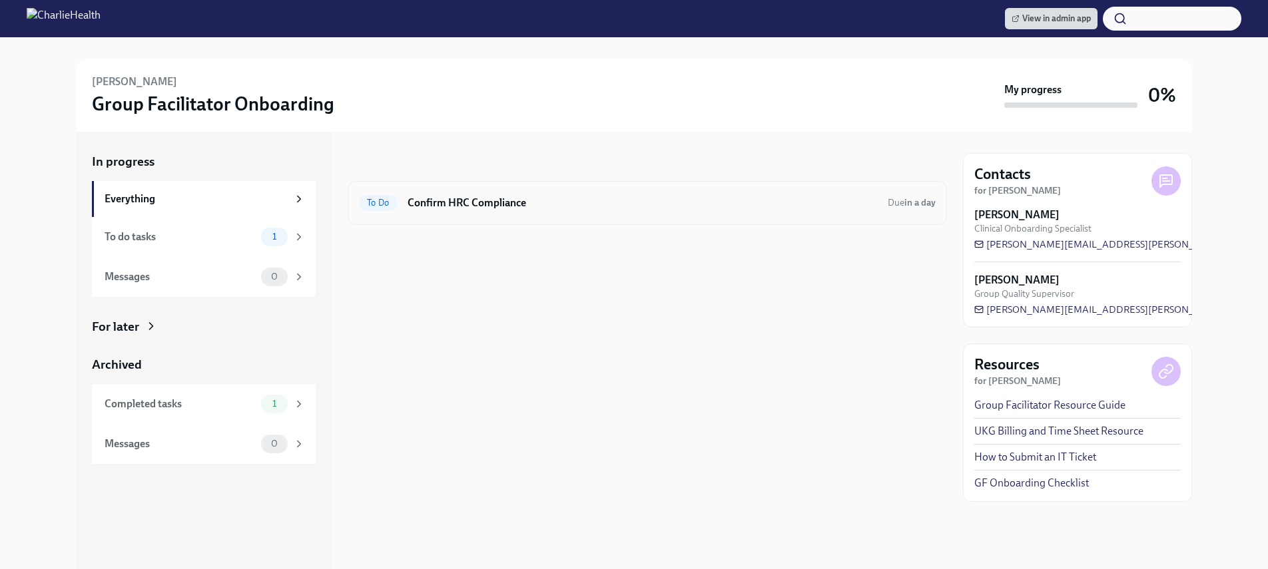
click at [497, 204] on h6 "Confirm HRC Compliance" at bounding box center [641, 203] width 469 height 15
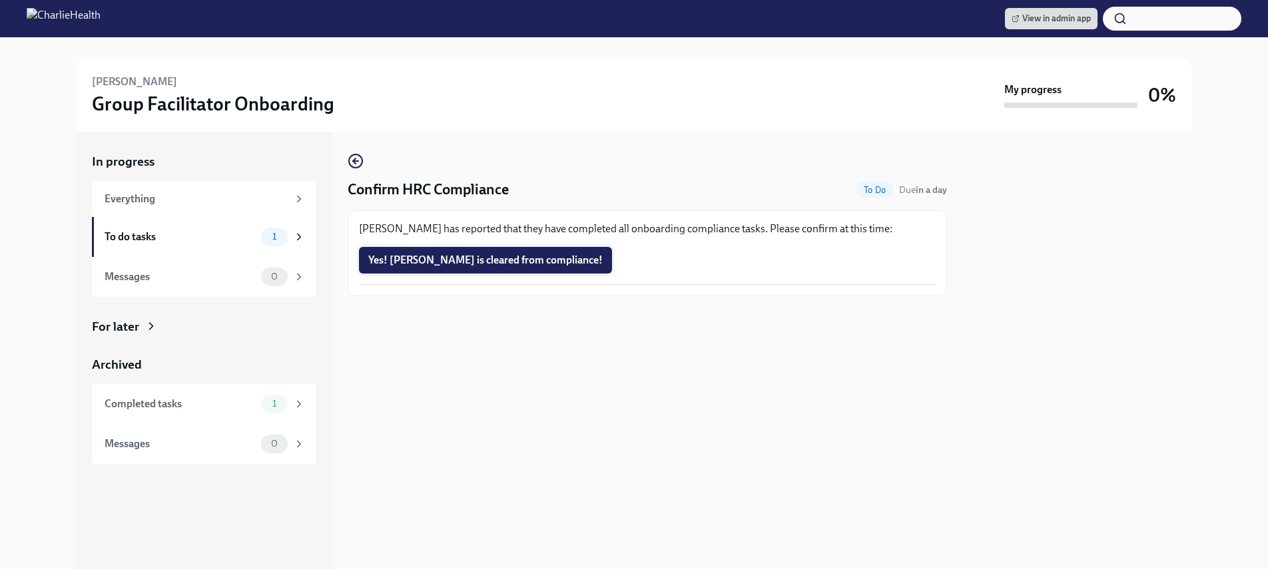
click at [436, 266] on span "Yes! Lea is cleared from compliance!" at bounding box center [485, 260] width 234 height 13
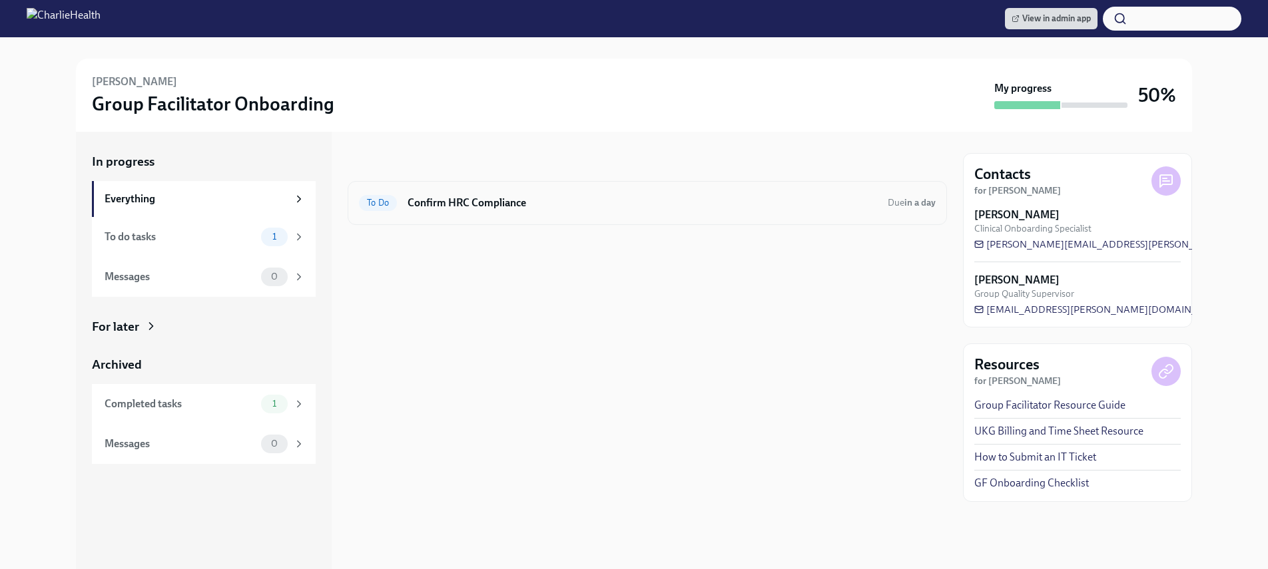
click at [478, 206] on h6 "Confirm HRC Compliance" at bounding box center [641, 203] width 469 height 15
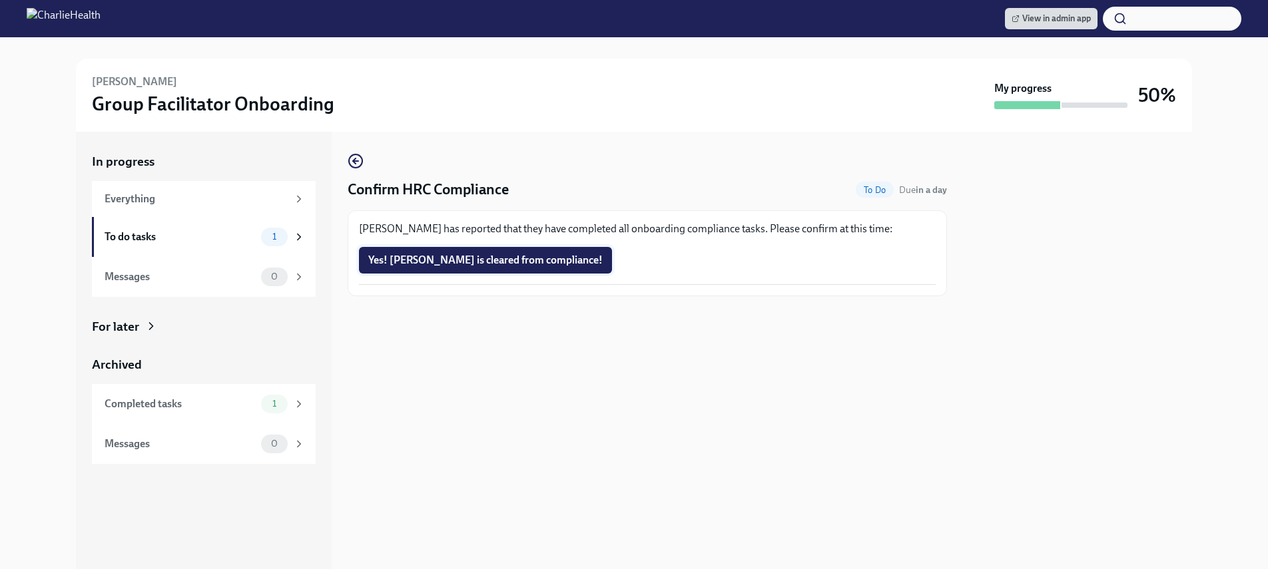
click at [459, 261] on span "Yes! Michele is cleared from compliance!" at bounding box center [485, 260] width 234 height 13
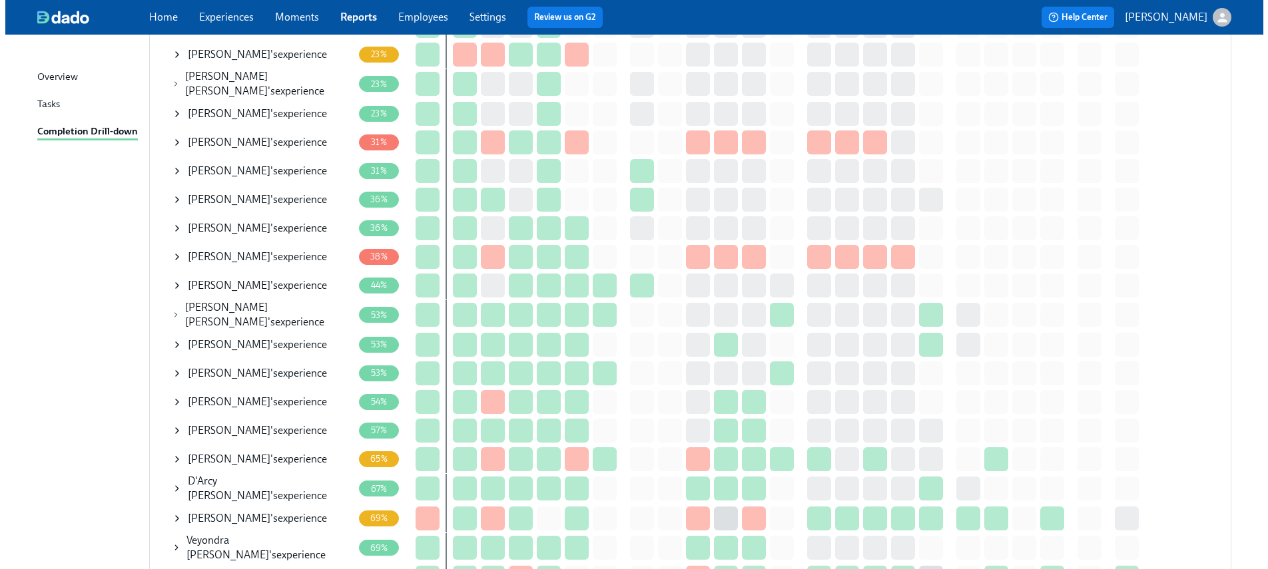
scroll to position [453, 0]
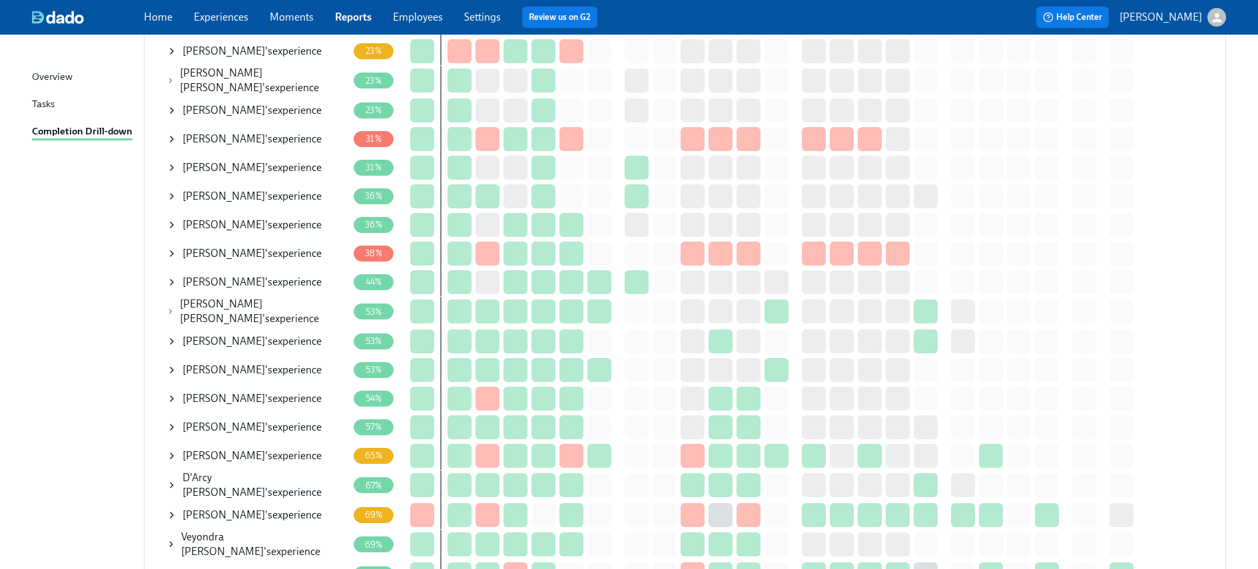
click at [173, 195] on icon at bounding box center [171, 196] width 11 height 11
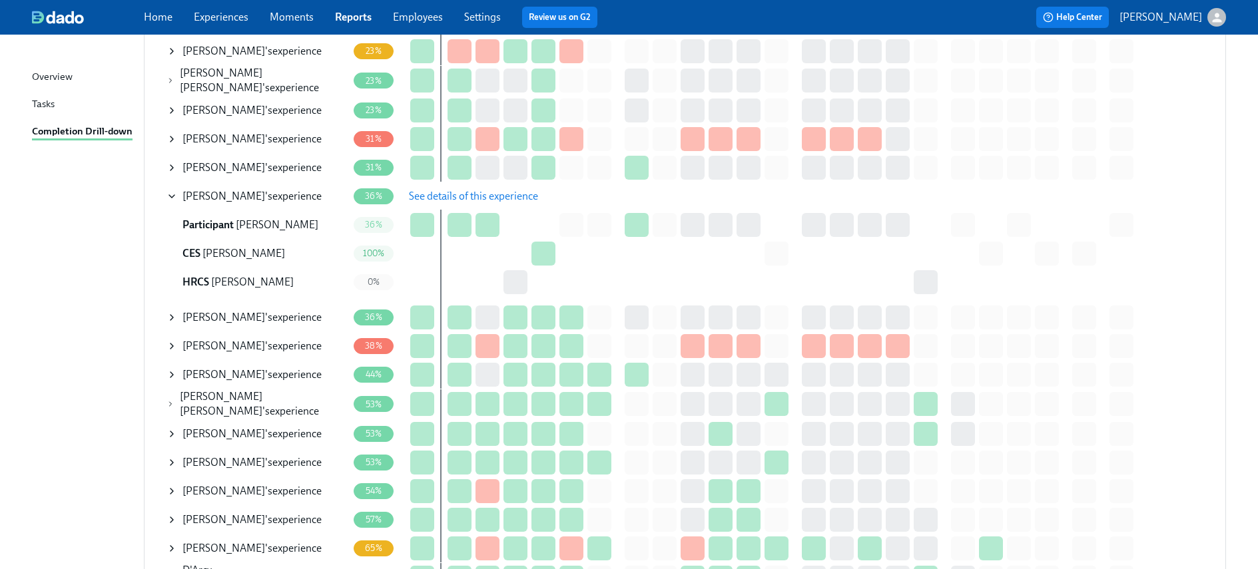
click at [535, 194] on span "See details of this experience" at bounding box center [473, 196] width 129 height 13
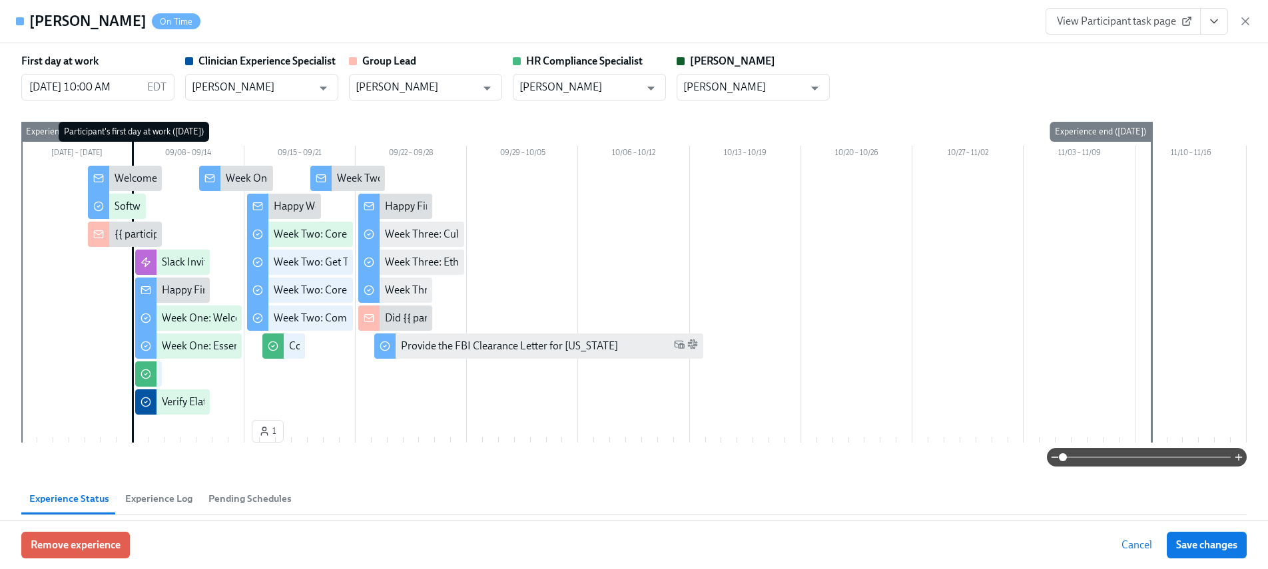
type input "[PERSON_NAME]"
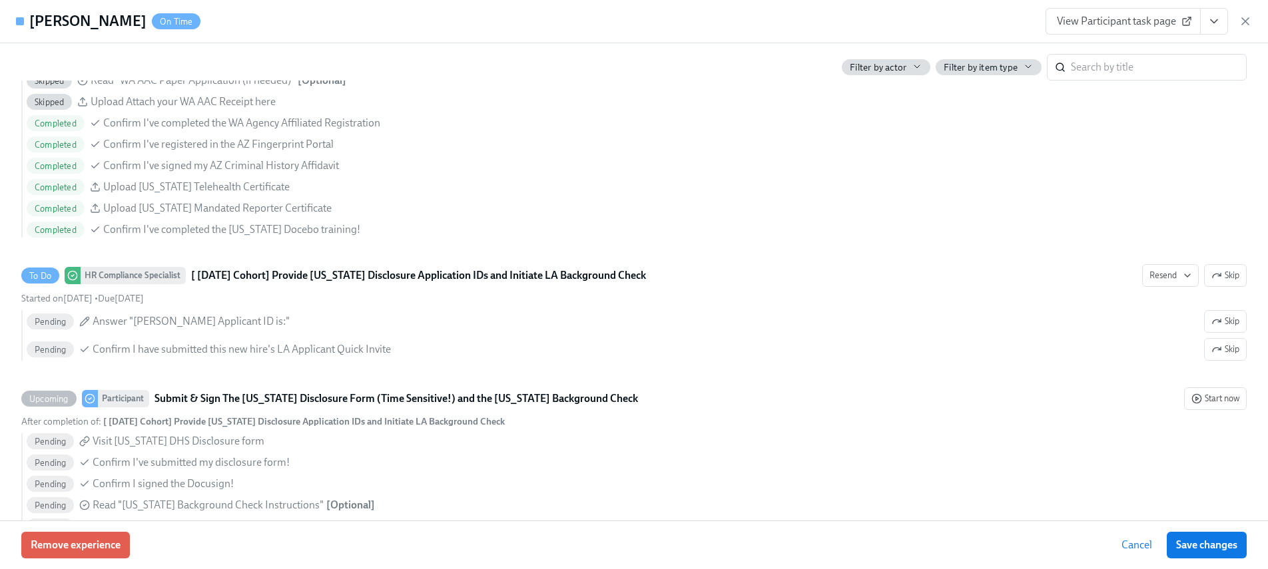
scroll to position [1253, 0]
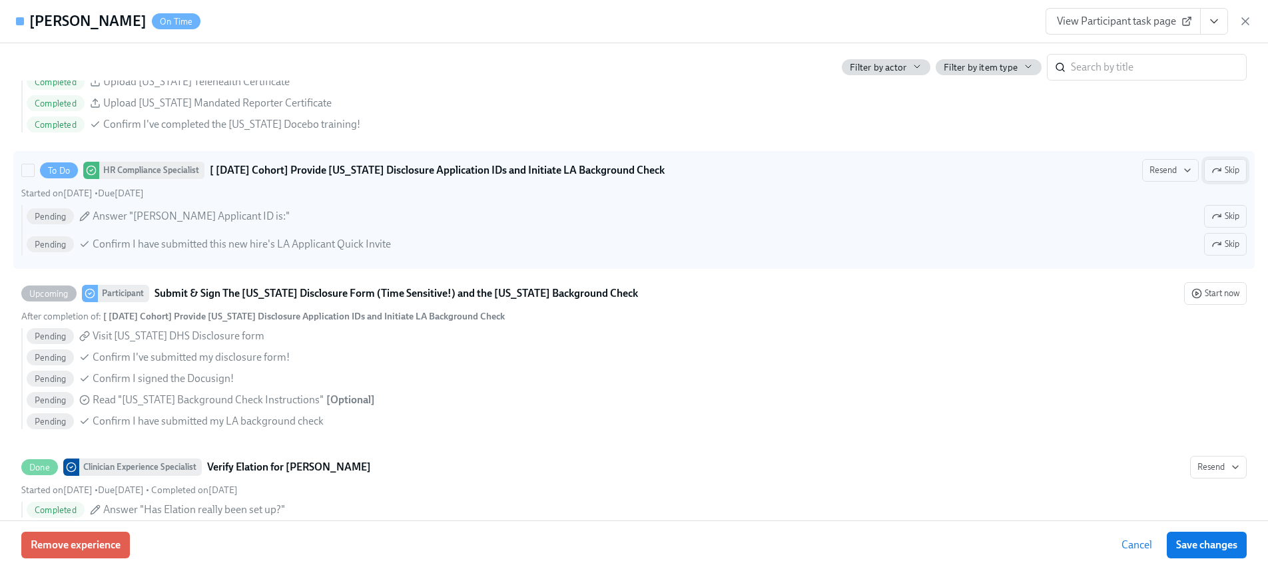
click at [1211, 166] on icon "button" at bounding box center [1216, 170] width 11 height 11
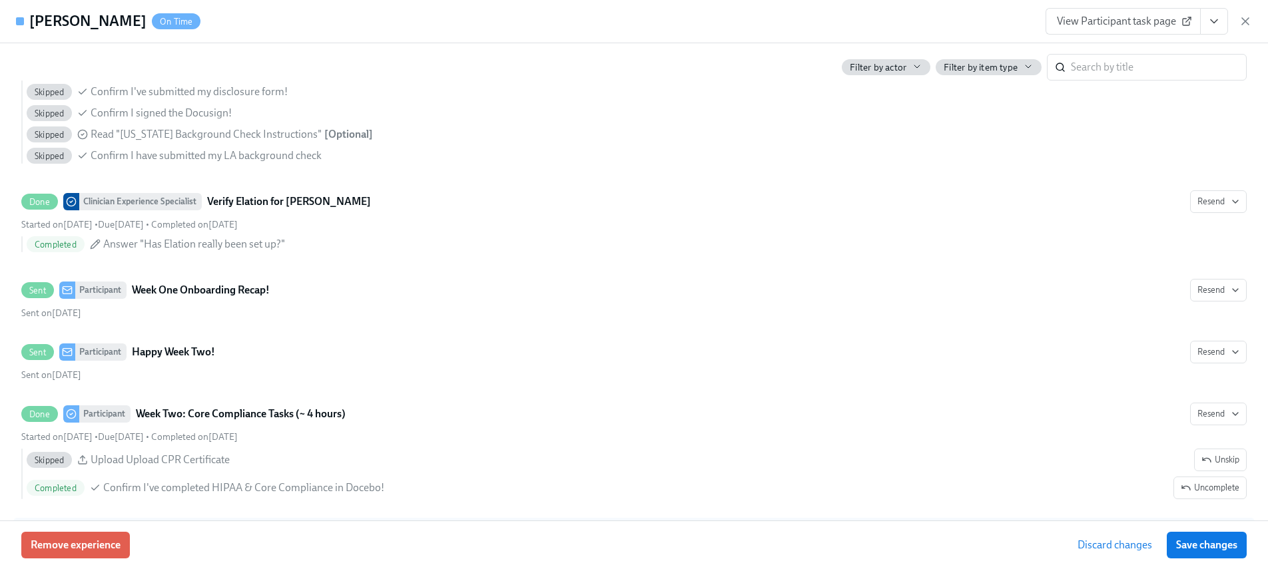
scroll to position [1706, 0]
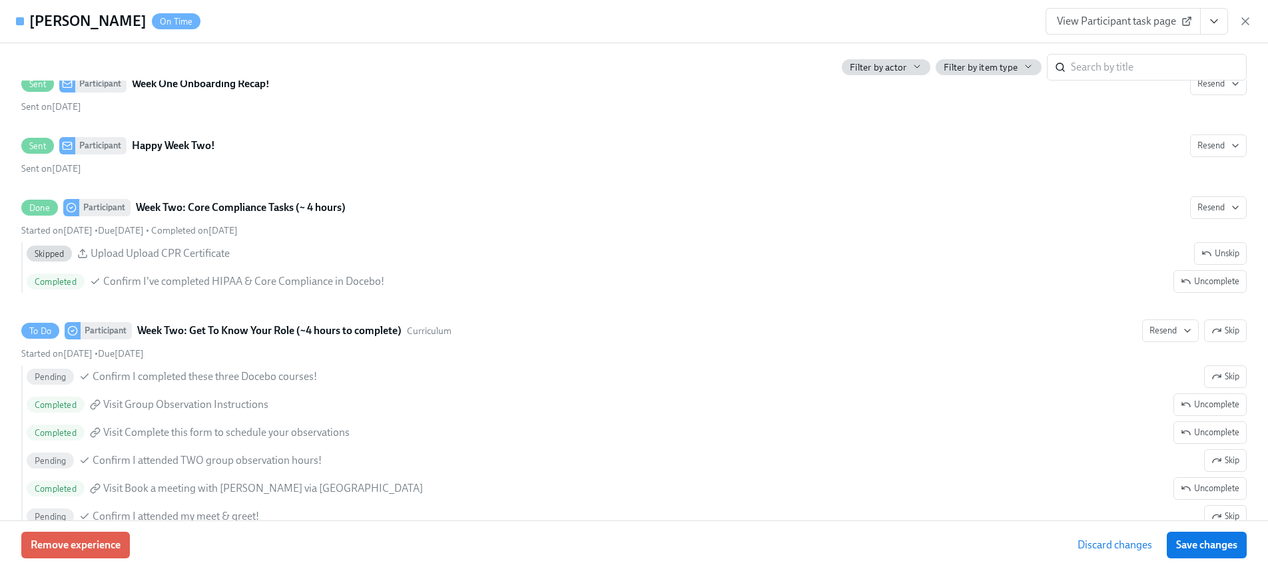
drag, startPoint x: 1184, startPoint y: 543, endPoint x: 1168, endPoint y: 522, distance: 26.6
click at [1184, 543] on span "Save changes" at bounding box center [1206, 545] width 61 height 13
